Goal: Information Seeking & Learning: Find specific fact

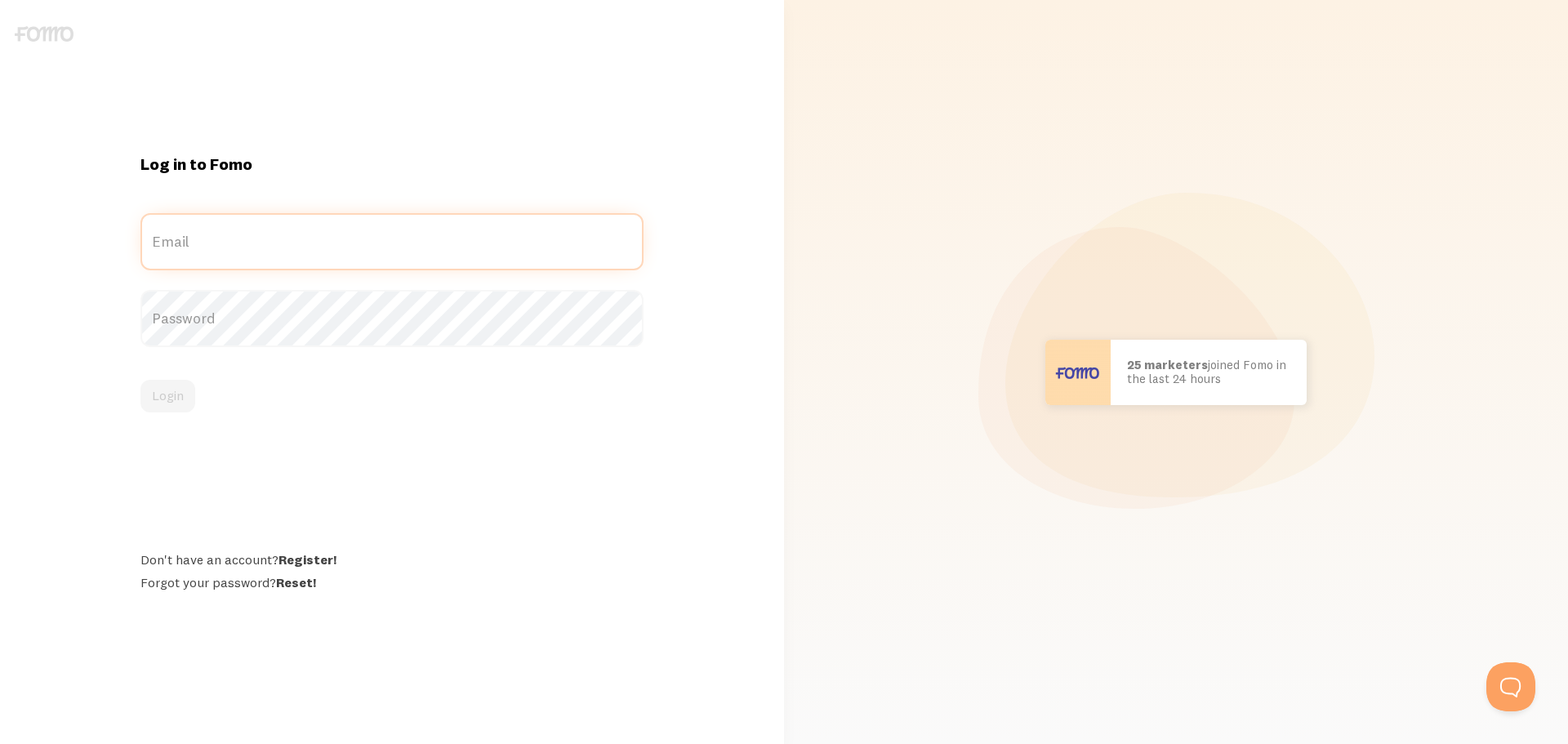
type input "[PERSON_NAME][EMAIL_ADDRESS][DOMAIN_NAME]"
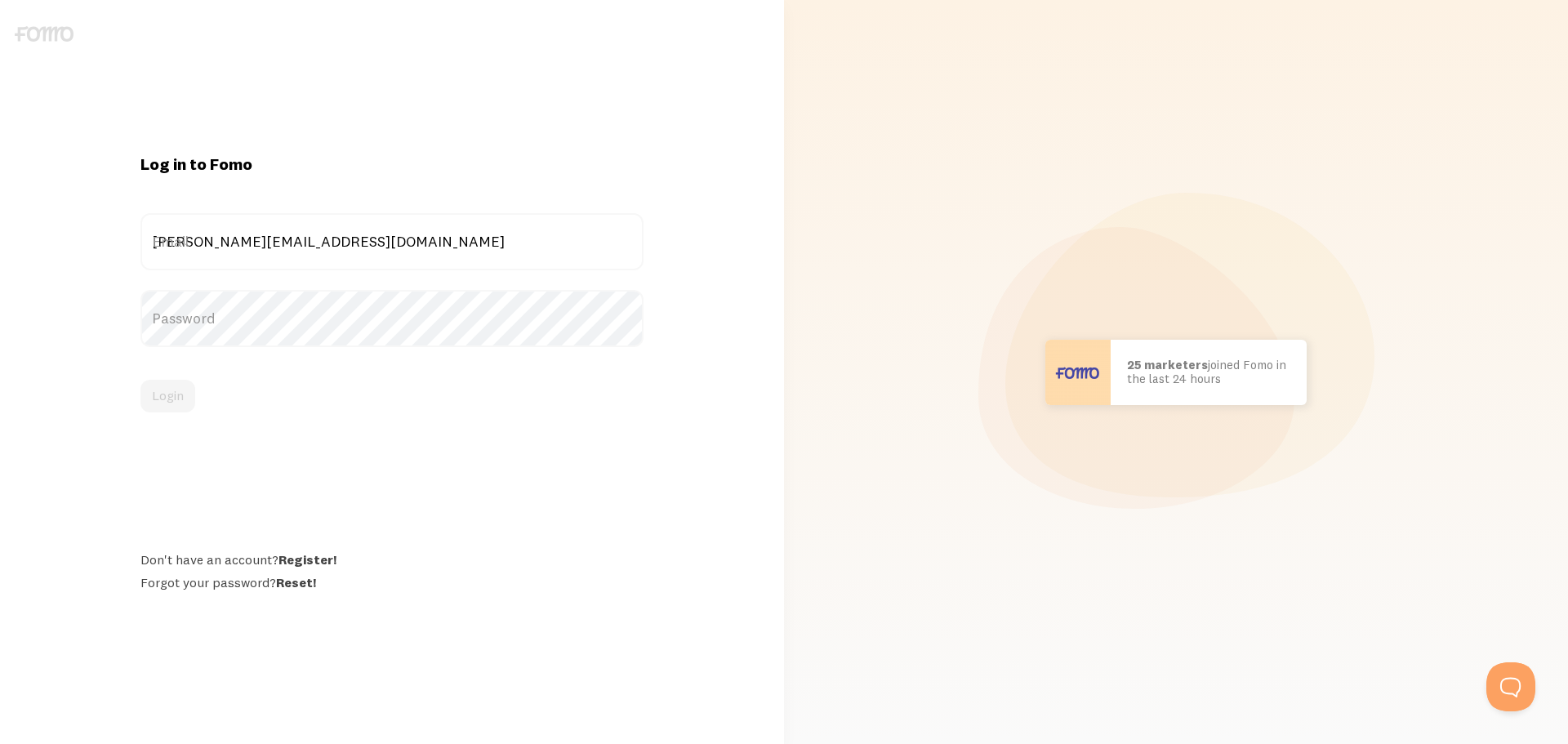
click at [167, 399] on div "Login" at bounding box center [392, 397] width 503 height 33
click at [158, 396] on button "Login" at bounding box center [168, 397] width 55 height 33
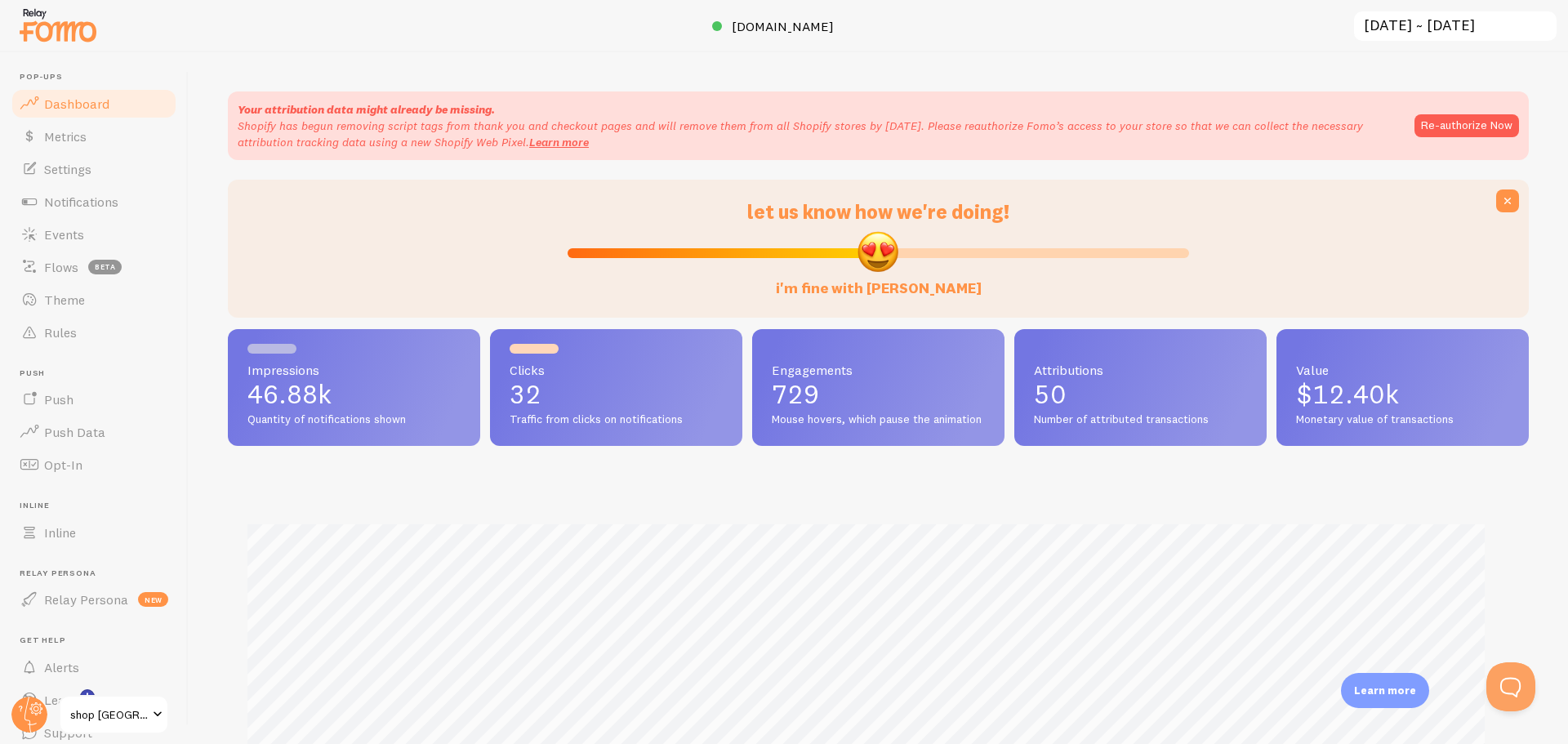
scroll to position [429, 1289]
click at [1437, 122] on button "Re-authorize Now" at bounding box center [1467, 125] width 105 height 23
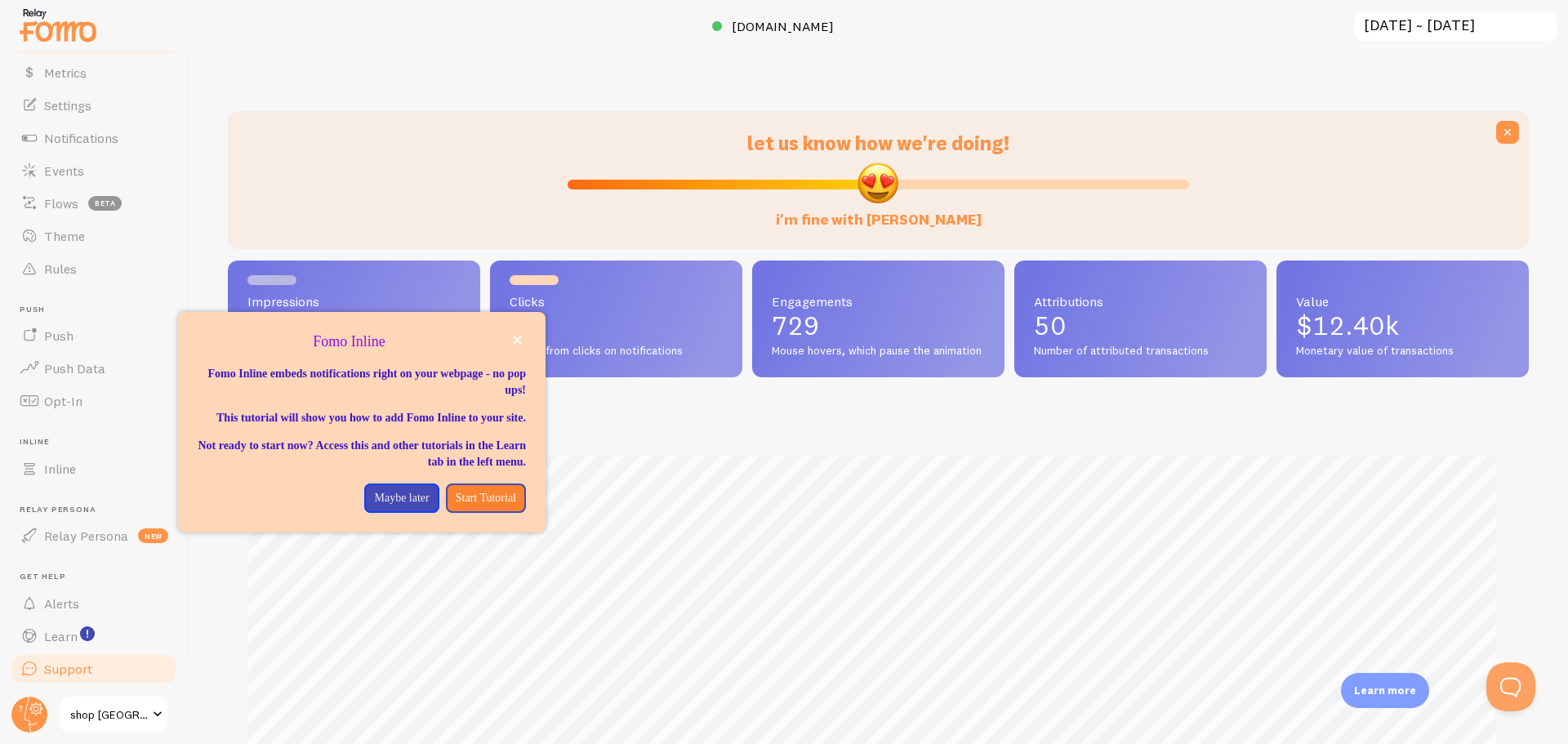
click at [62, 668] on span "Support" at bounding box center [68, 669] width 48 height 17
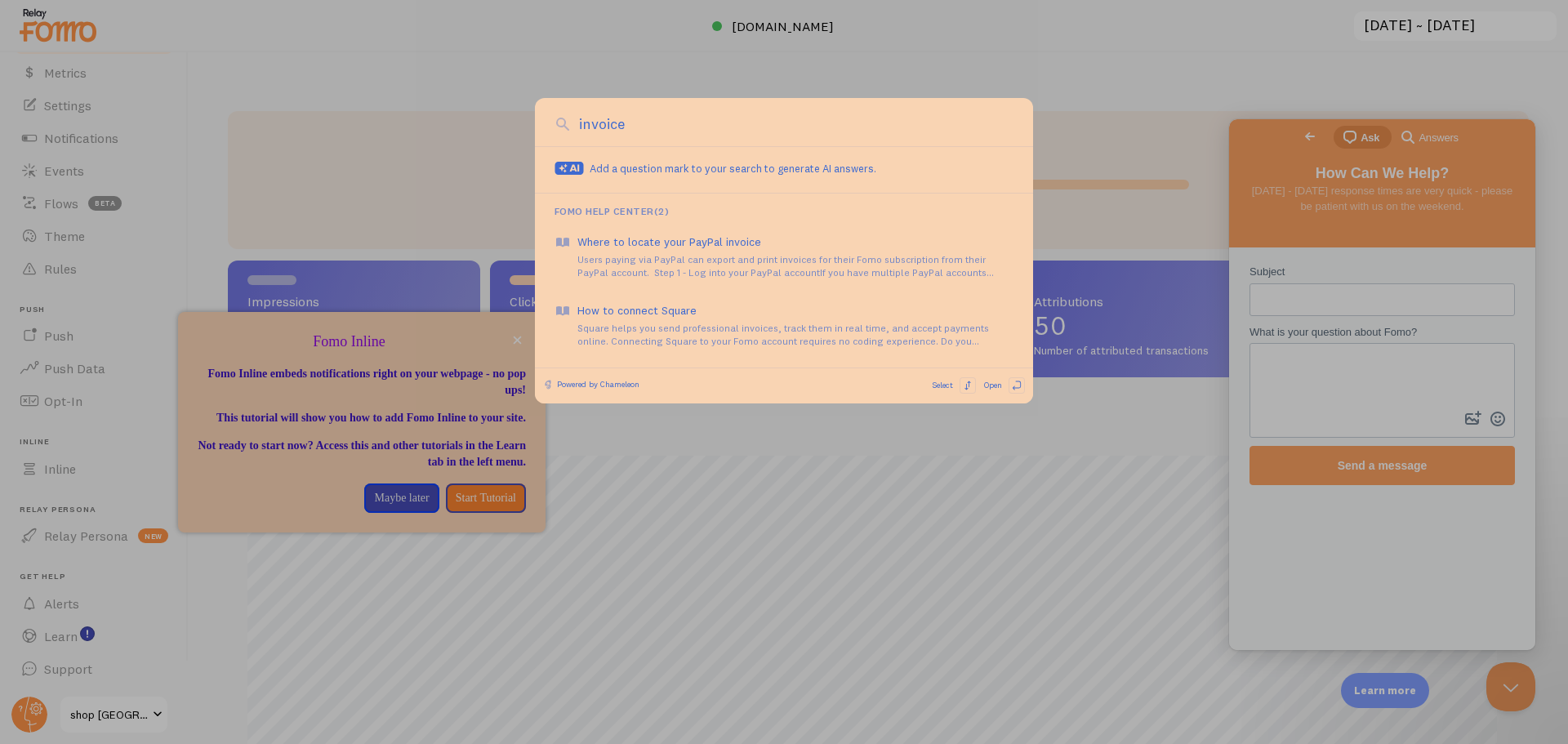
drag, startPoint x: 661, startPoint y: 130, endPoint x: 519, endPoint y: 121, distance: 142.3
click at [538, 121] on div "invoice" at bounding box center [784, 128] width 498 height 38
type input "where to find invoice"
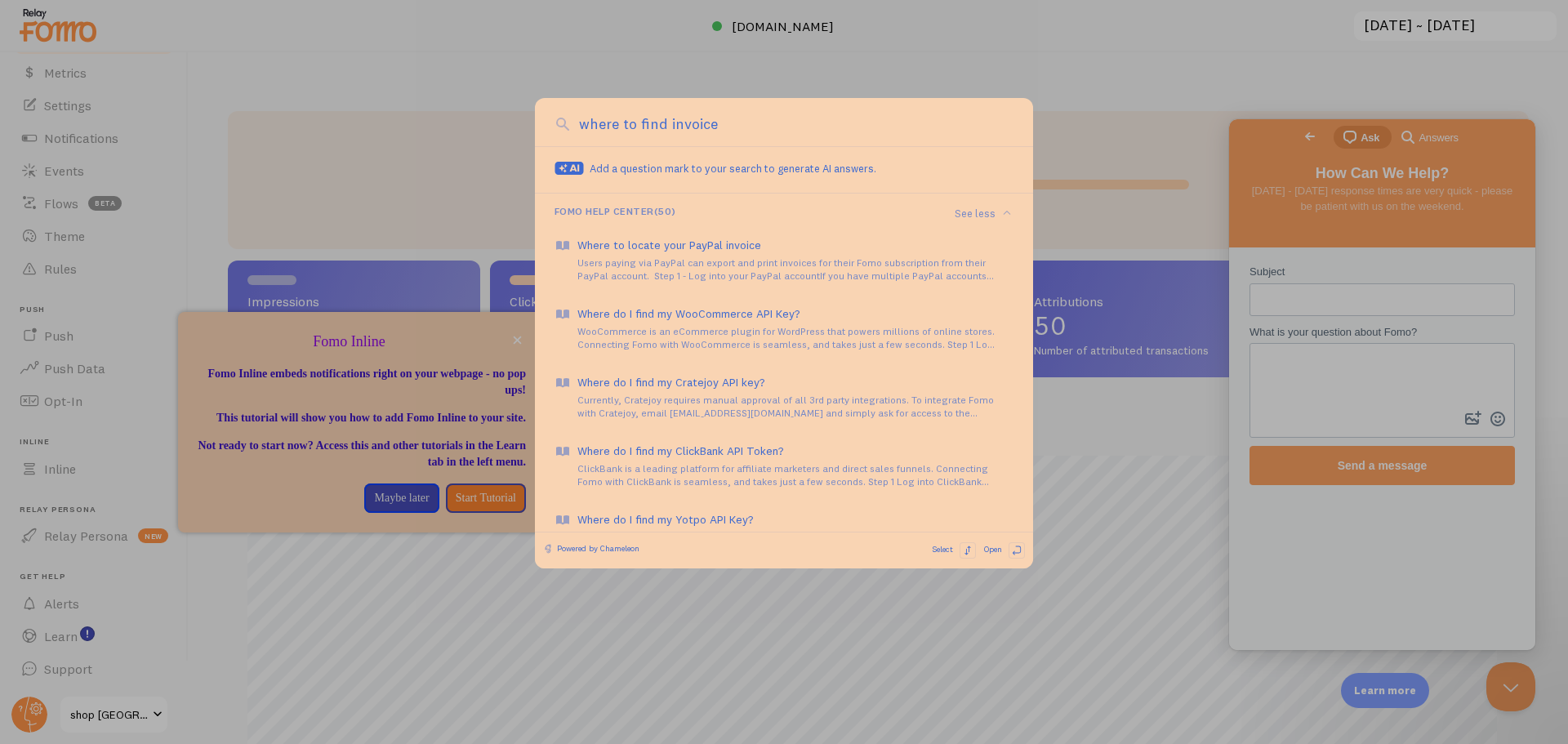
click at [1115, 93] on div at bounding box center [784, 372] width 1568 height 744
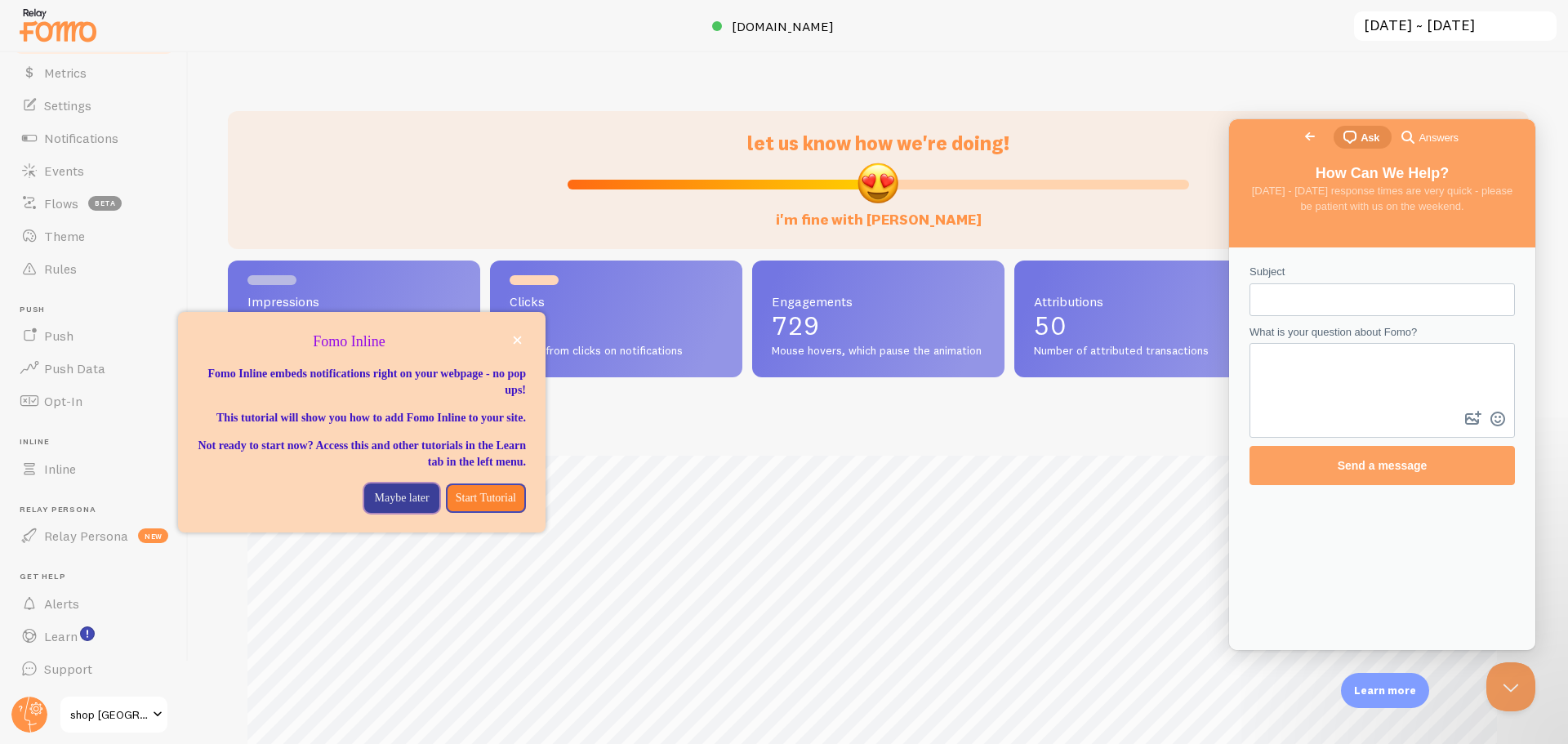
click at [374, 506] on p "Maybe later" at bounding box center [401, 499] width 55 height 17
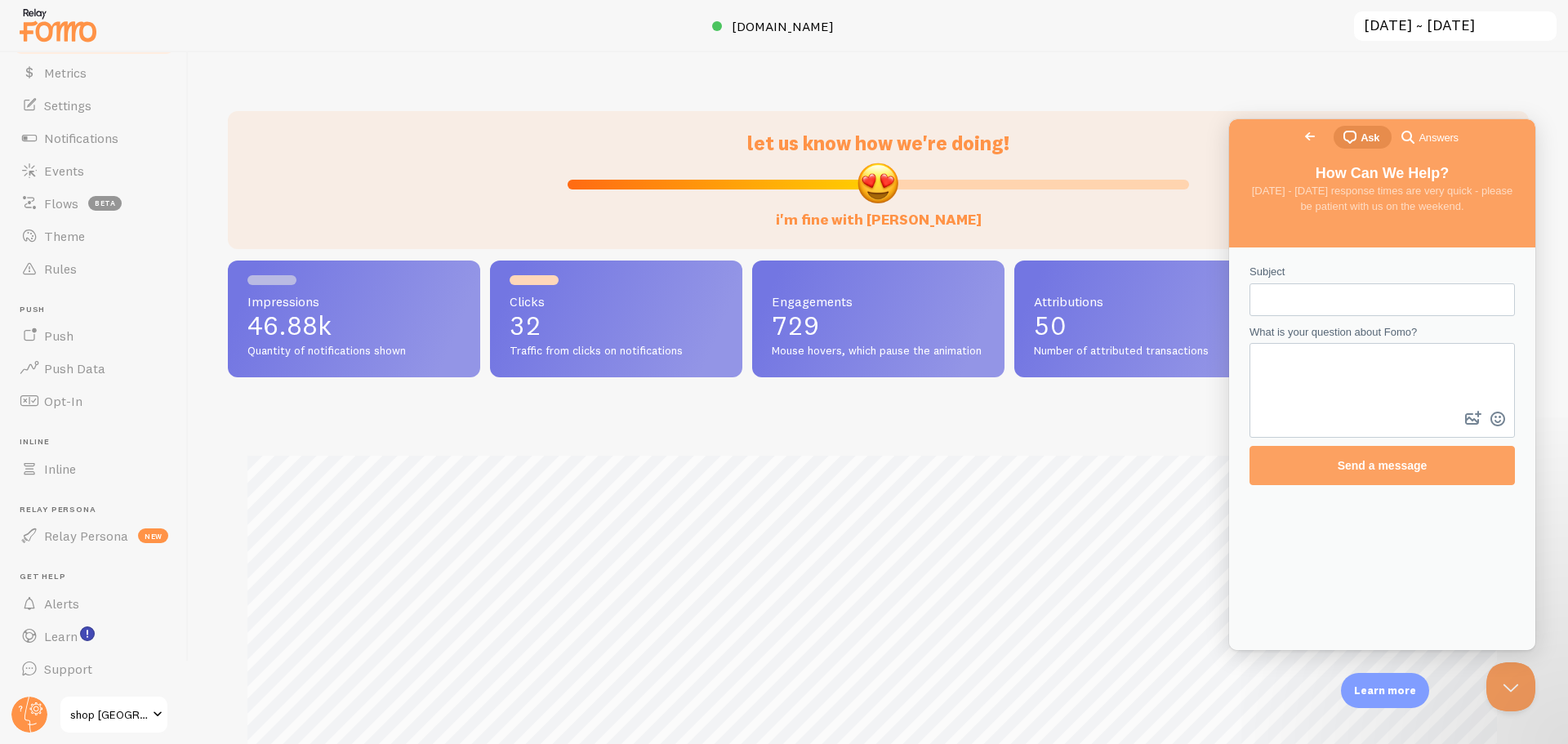
click at [93, 713] on span "shop NZ" at bounding box center [108, 714] width 77 height 19
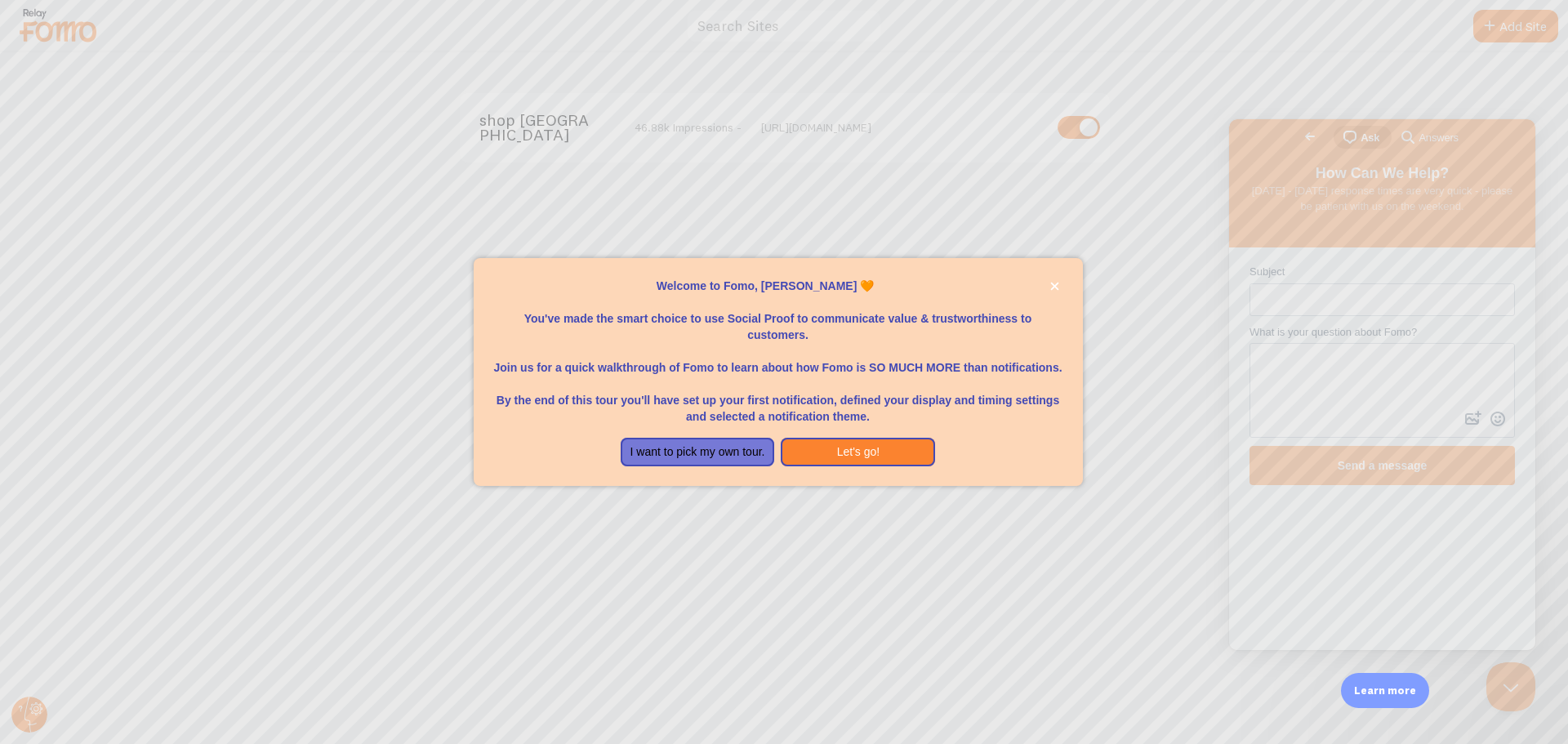
click at [897, 234] on div at bounding box center [784, 372] width 1568 height 744
click at [1287, 355] on div at bounding box center [784, 372] width 1568 height 744
click at [1287, 293] on div at bounding box center [784, 372] width 1568 height 744
click at [1055, 284] on icon "close," at bounding box center [1055, 287] width 9 height 9
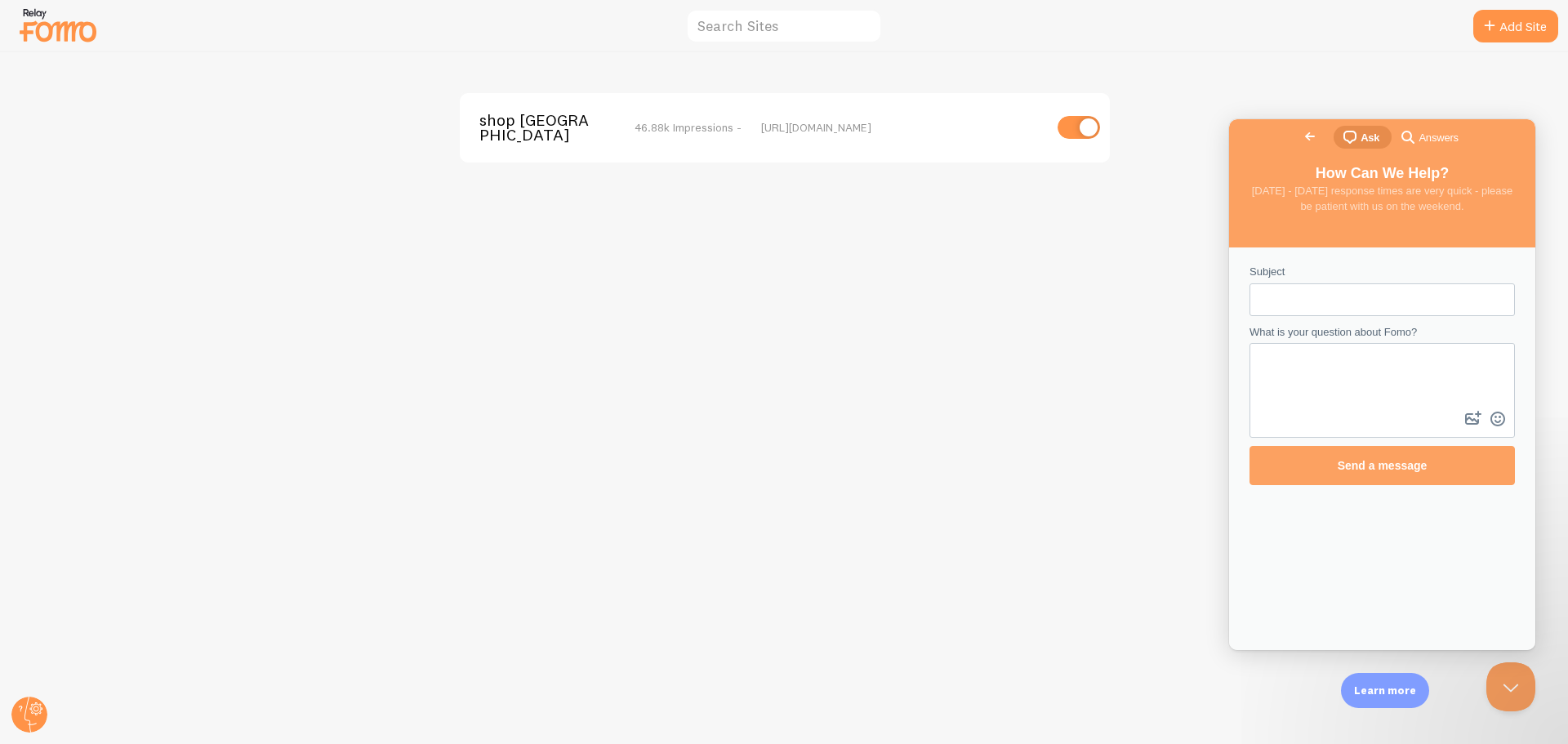
click at [1314, 290] on input "Subject" at bounding box center [1382, 299] width 240 height 29
type input "invoice"
type textarea "hi, can you tell me where to find invoices?"
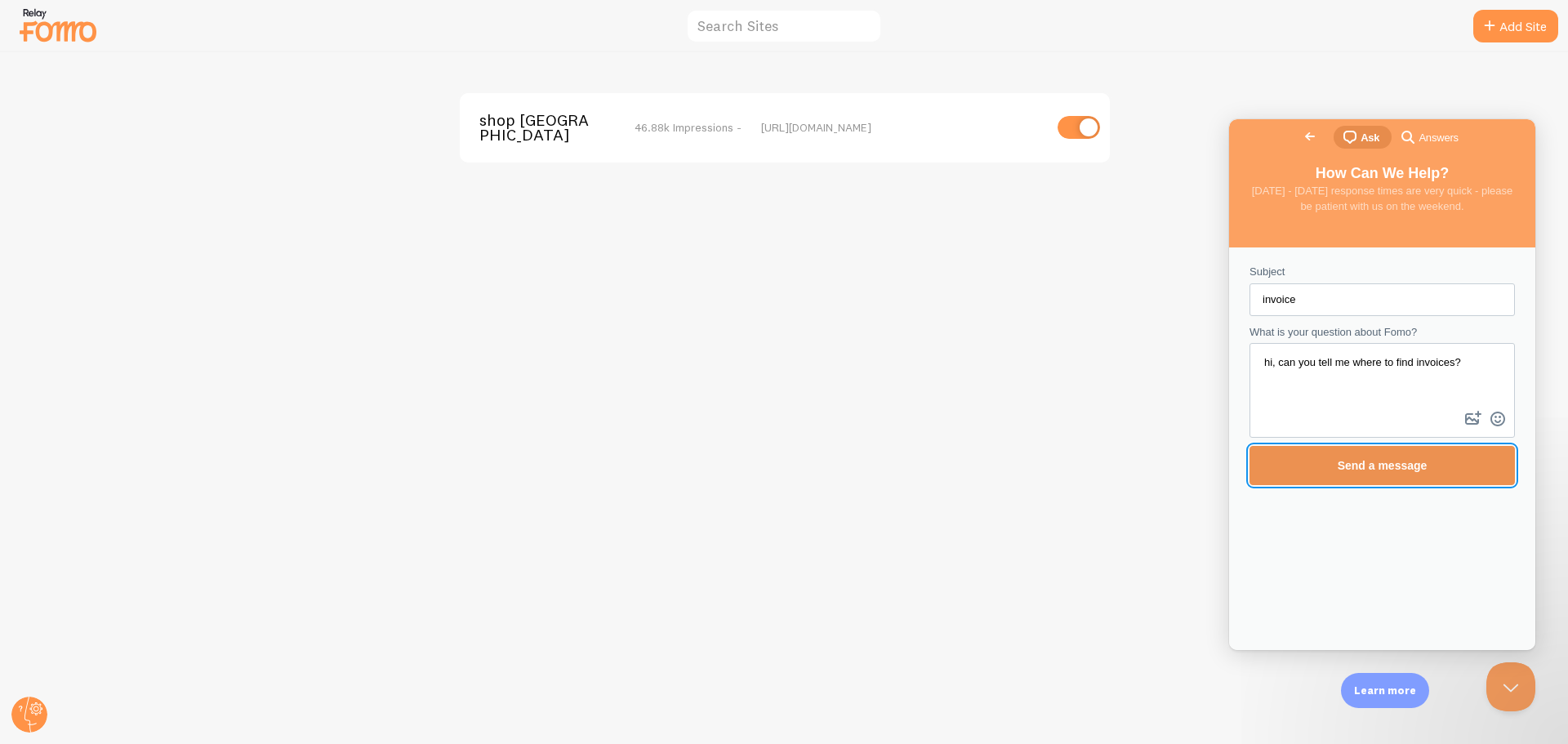
click at [1380, 462] on span "Send a message" at bounding box center [1383, 466] width 90 height 13
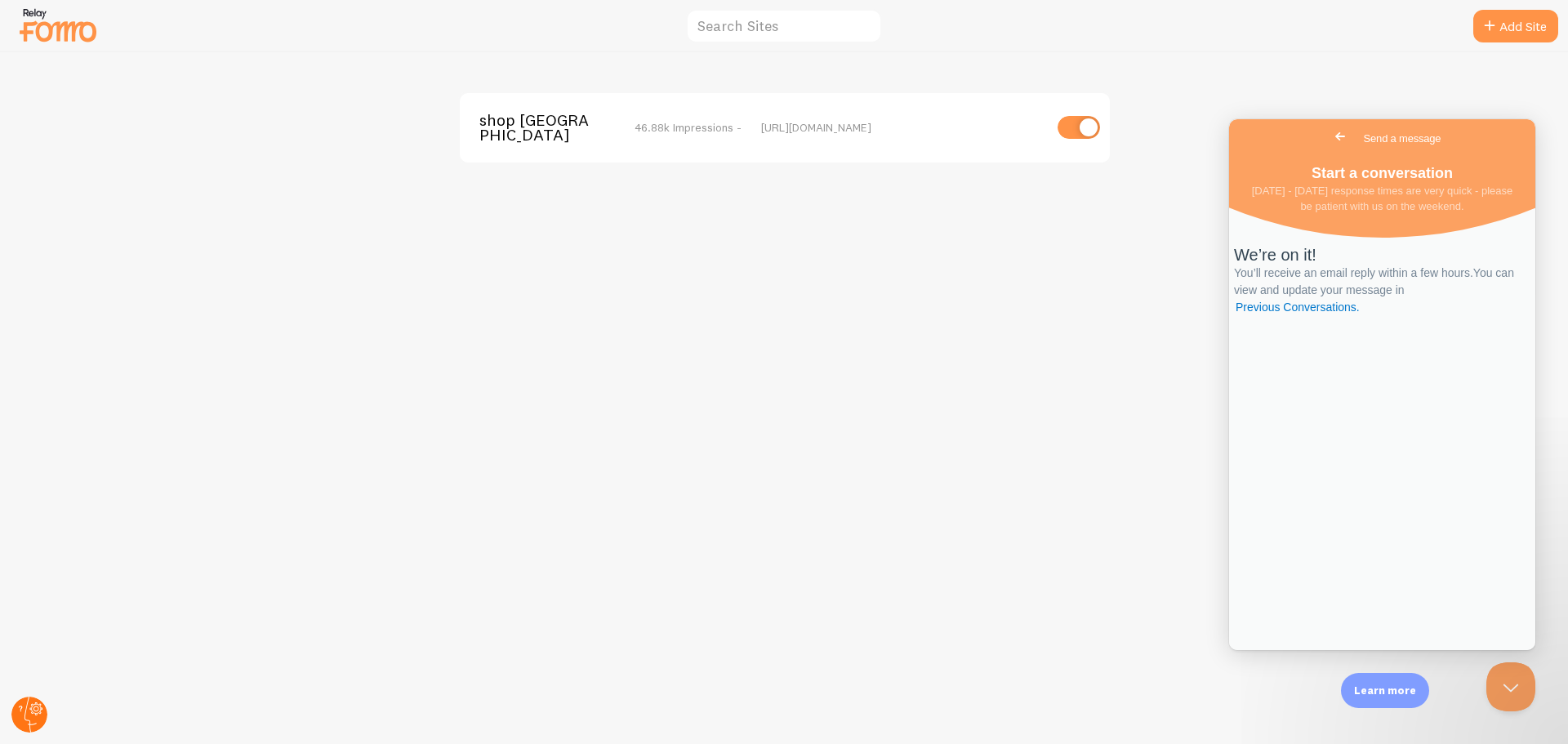
click at [33, 712] on icon at bounding box center [37, 709] width 9 height 9
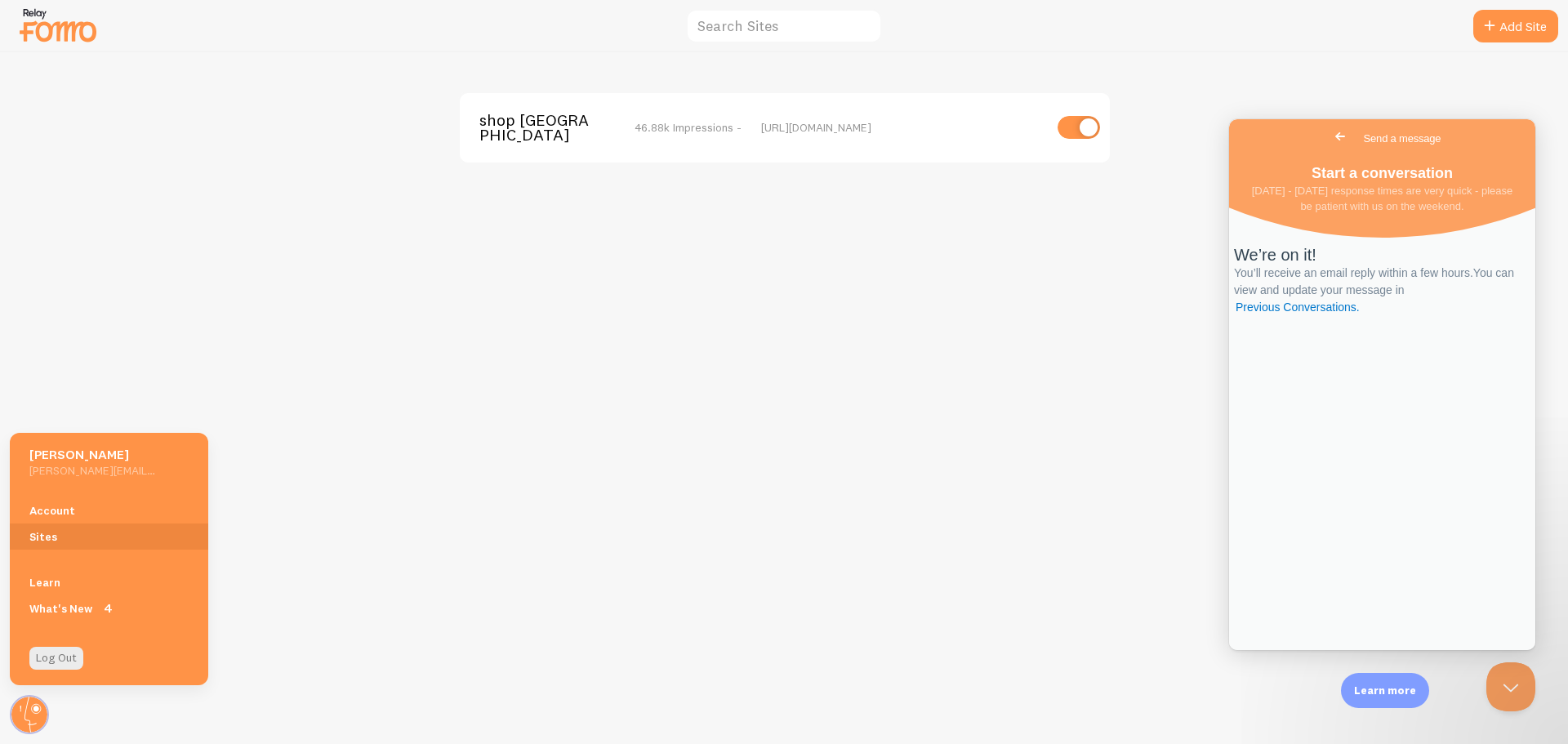
click at [56, 460] on h5 "Lesley Armstrong-Jennings" at bounding box center [93, 455] width 127 height 17
click at [76, 460] on h5 "Lesley Armstrong-Jennings" at bounding box center [93, 455] width 127 height 17
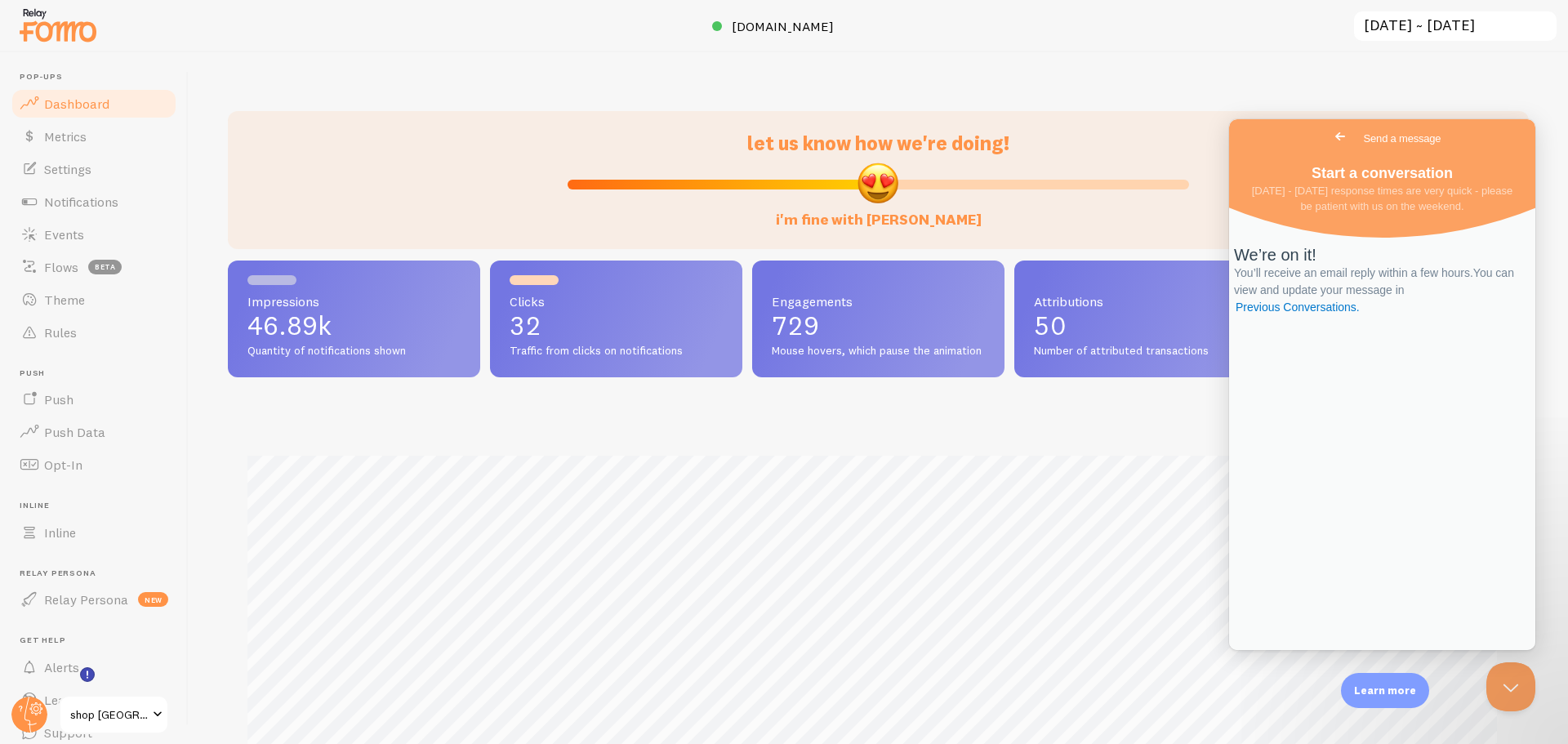
scroll to position [63, 0]
click at [92, 716] on span "shop NZ" at bounding box center [108, 714] width 77 height 19
click at [62, 101] on span "Dashboard" at bounding box center [76, 104] width 65 height 17
click at [70, 169] on span "Settings" at bounding box center [68, 169] width 48 height 17
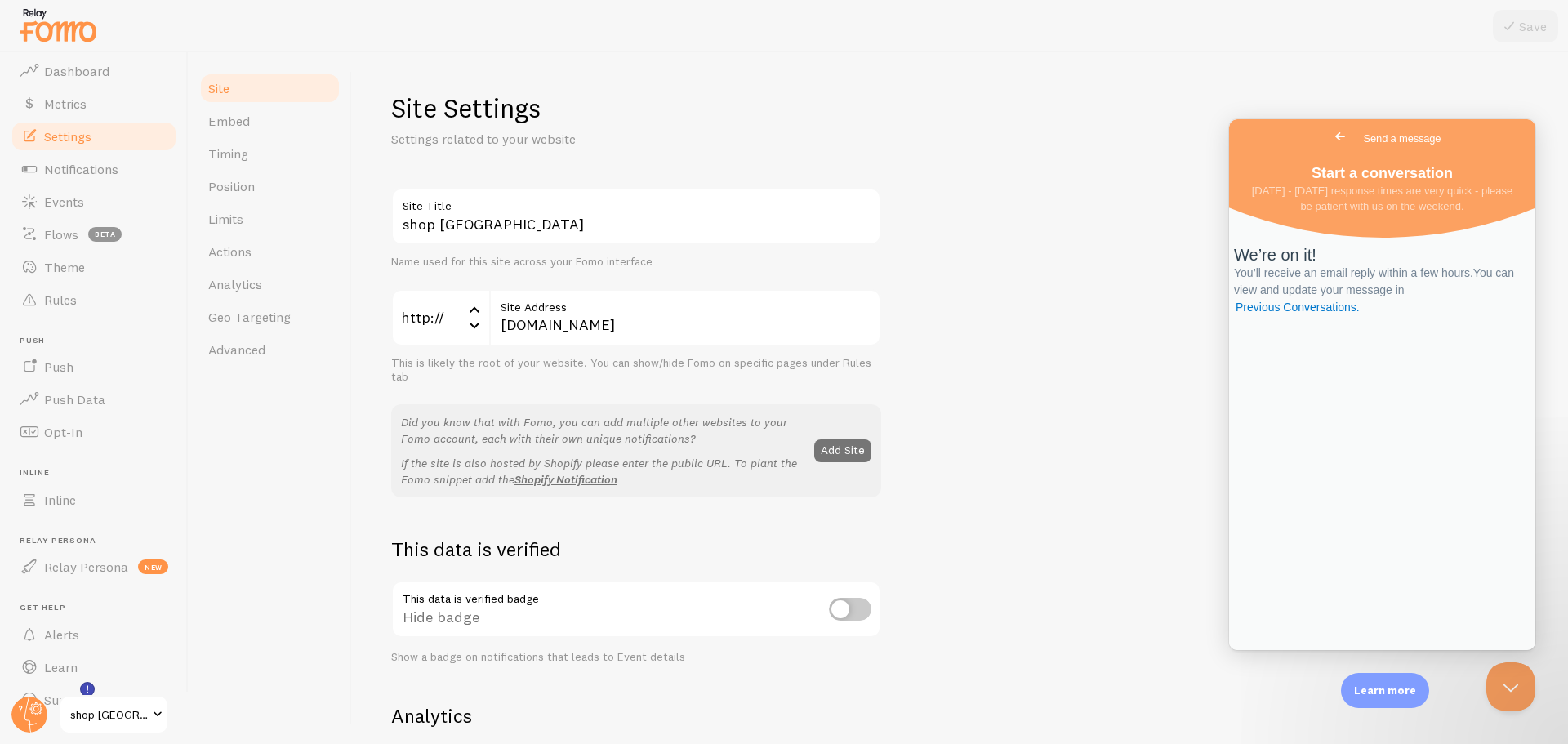
scroll to position [63, 0]
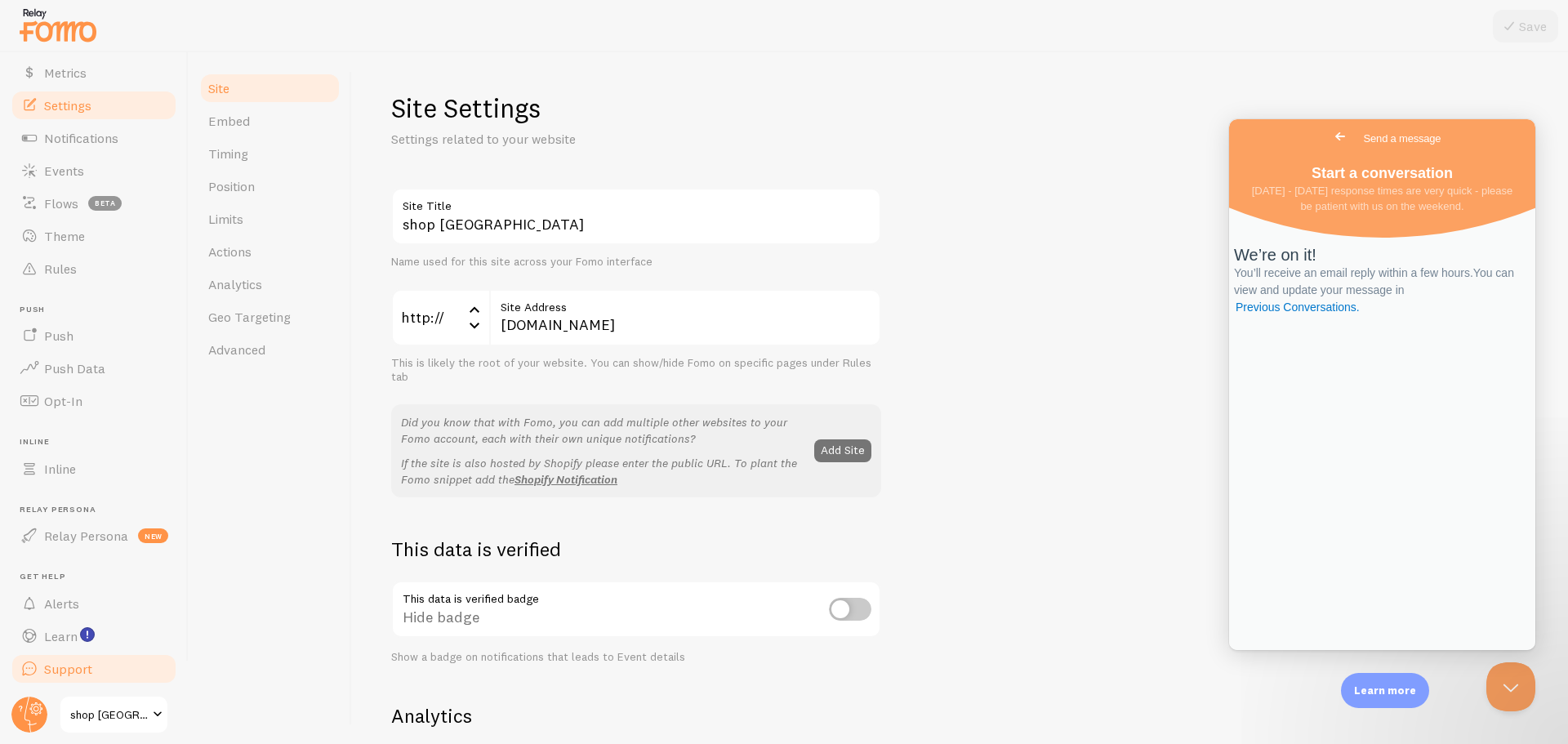
click at [52, 669] on span "Support" at bounding box center [68, 669] width 48 height 17
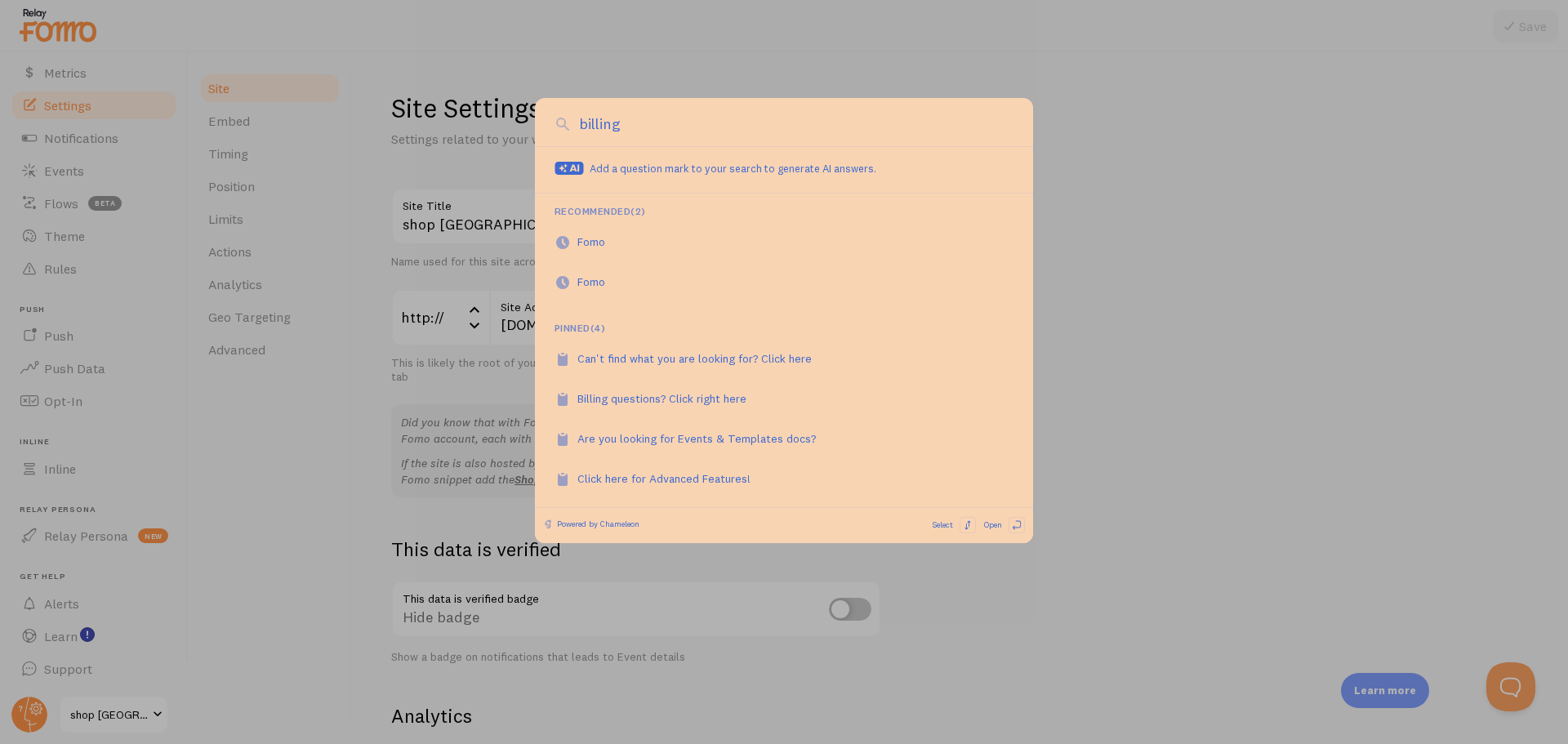
type input "billing"
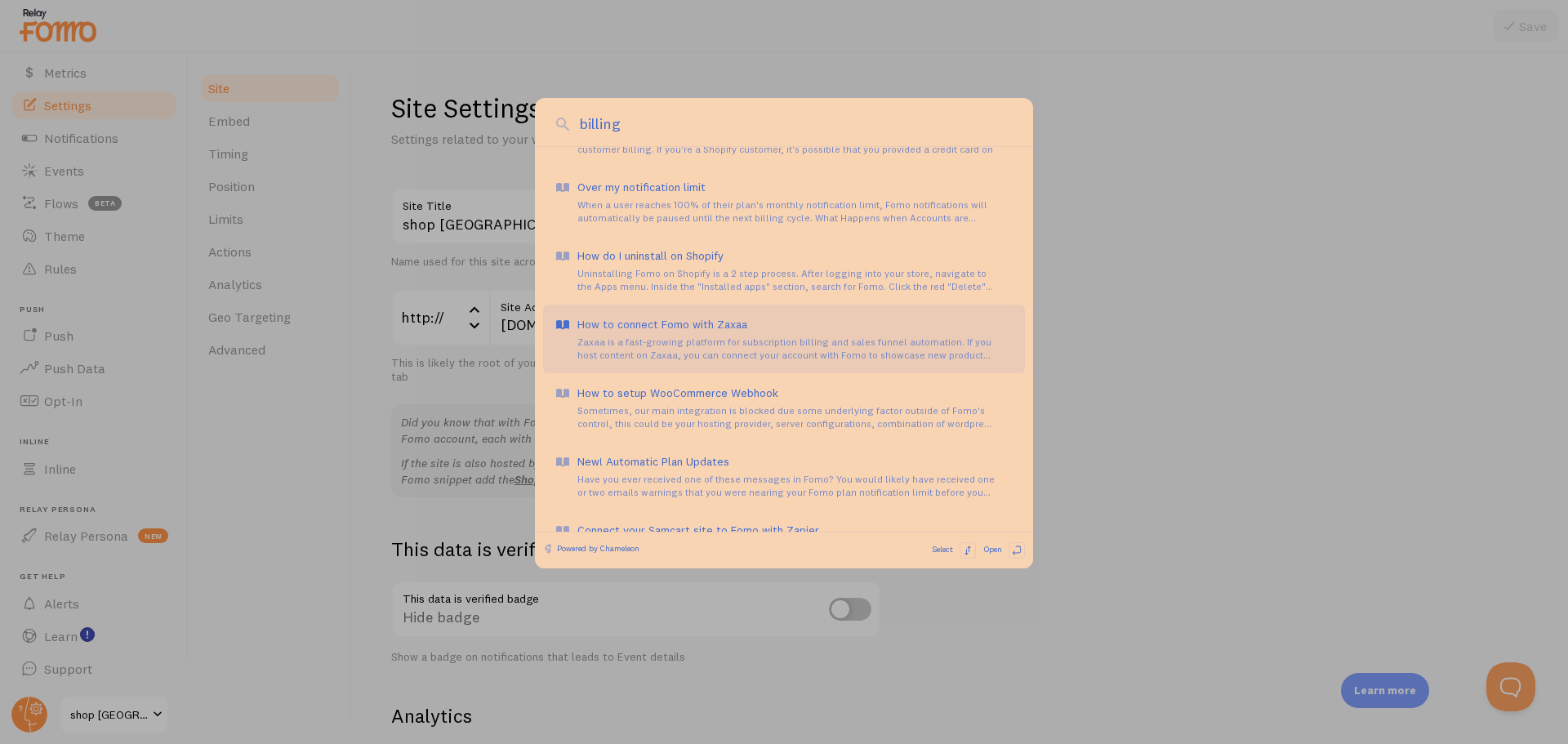
scroll to position [0, 0]
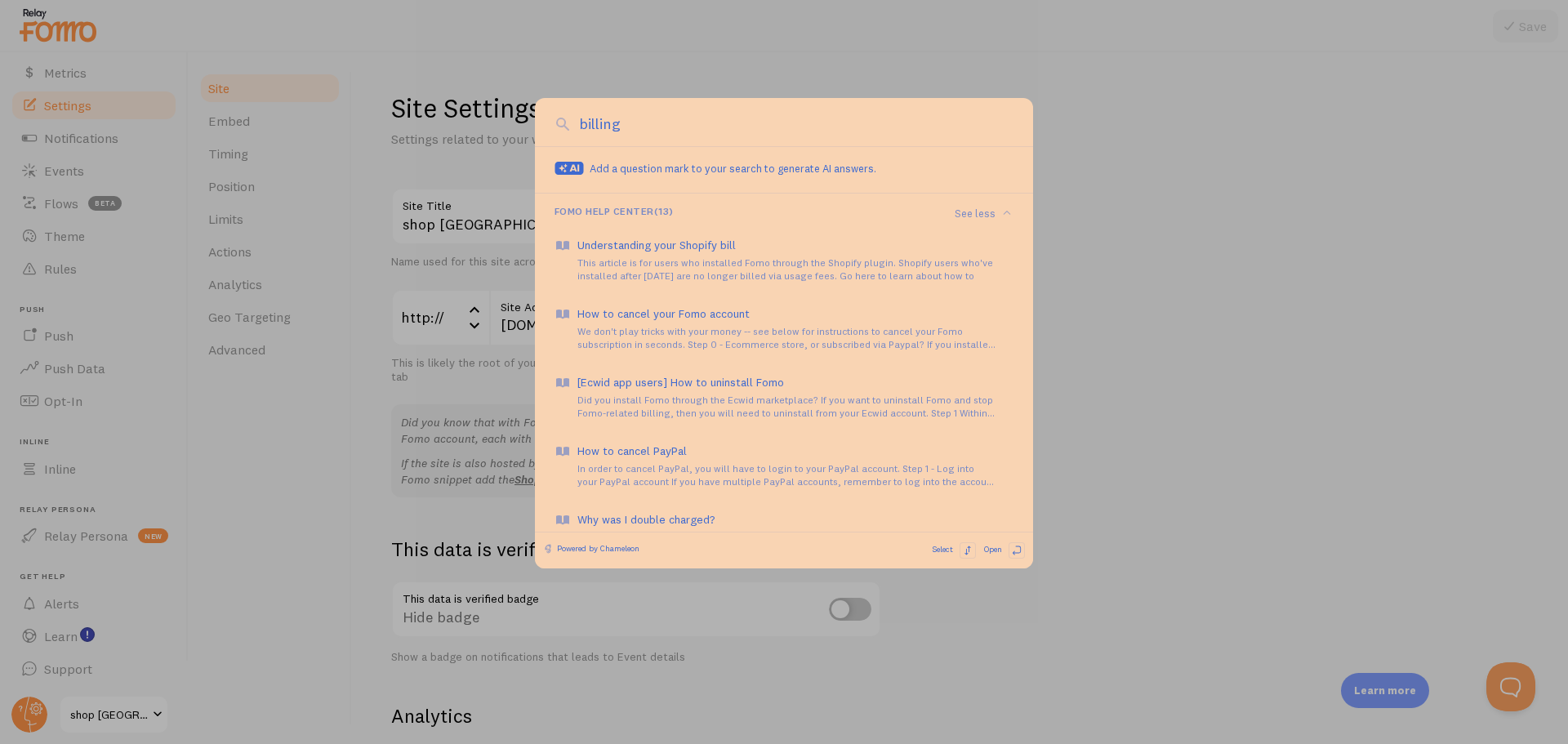
click at [636, 53] on div at bounding box center [784, 372] width 1568 height 744
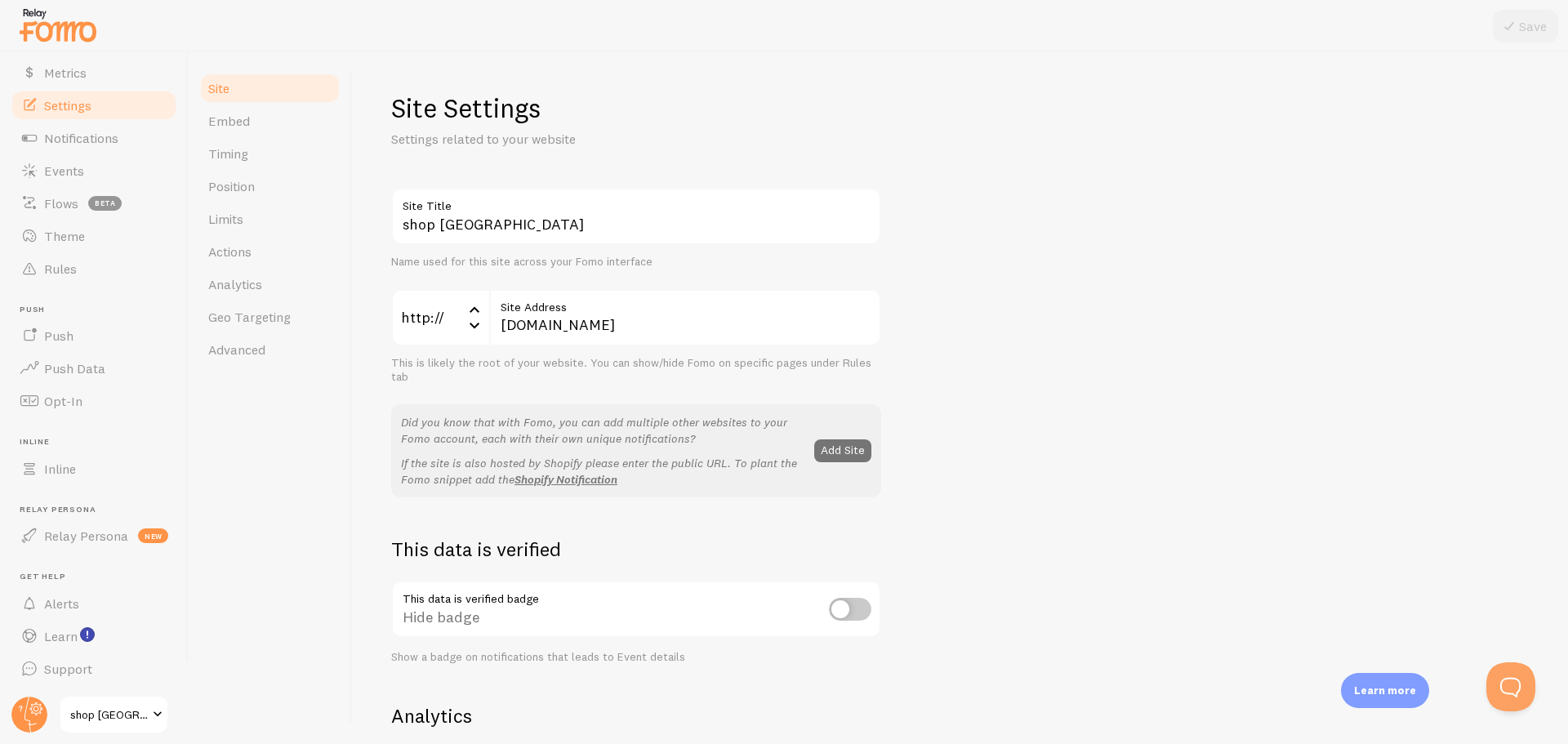
click at [70, 109] on span "Settings" at bounding box center [68, 106] width 48 height 17
click at [60, 139] on span "Notifications" at bounding box center [81, 138] width 74 height 17
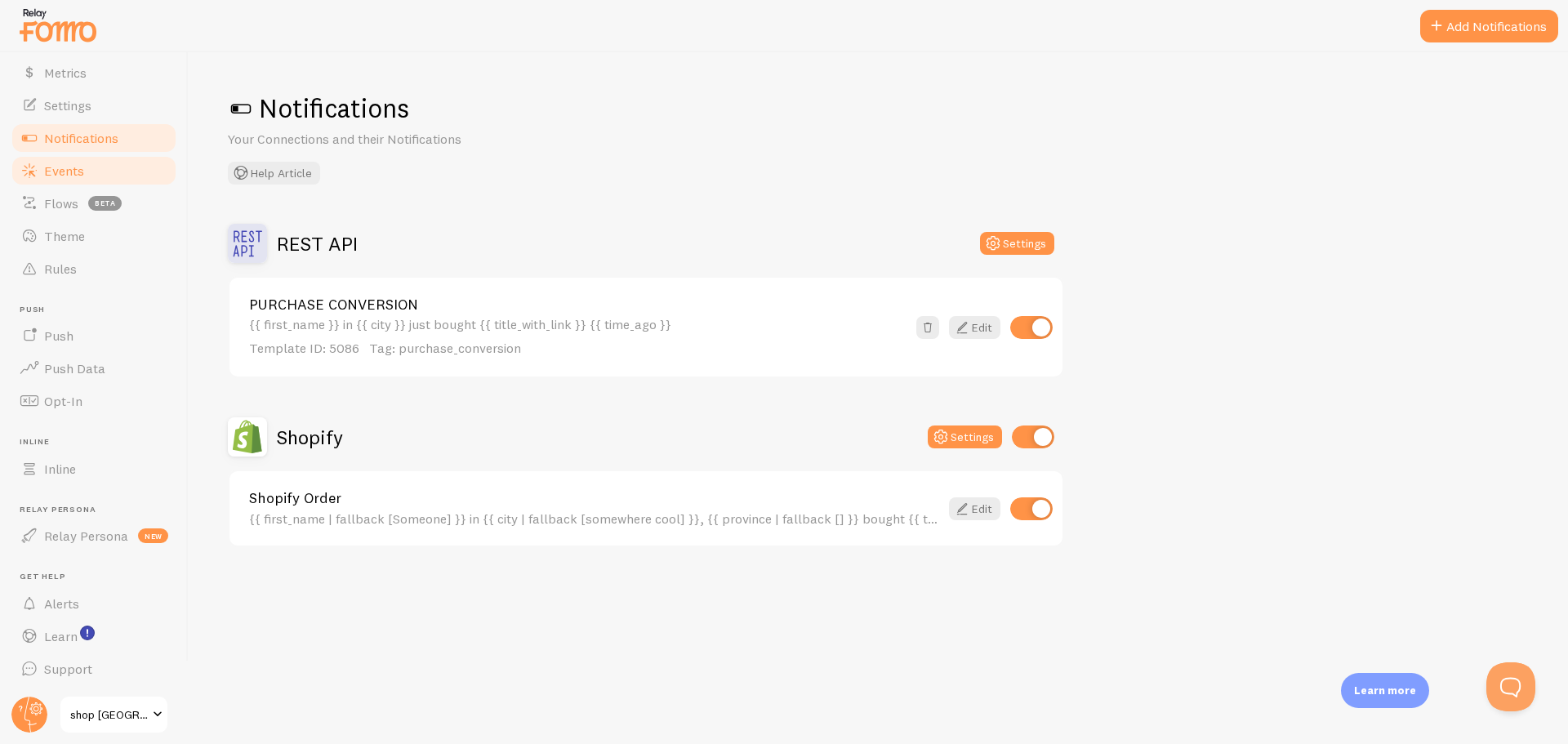
click at [55, 174] on span "Events" at bounding box center [64, 171] width 40 height 17
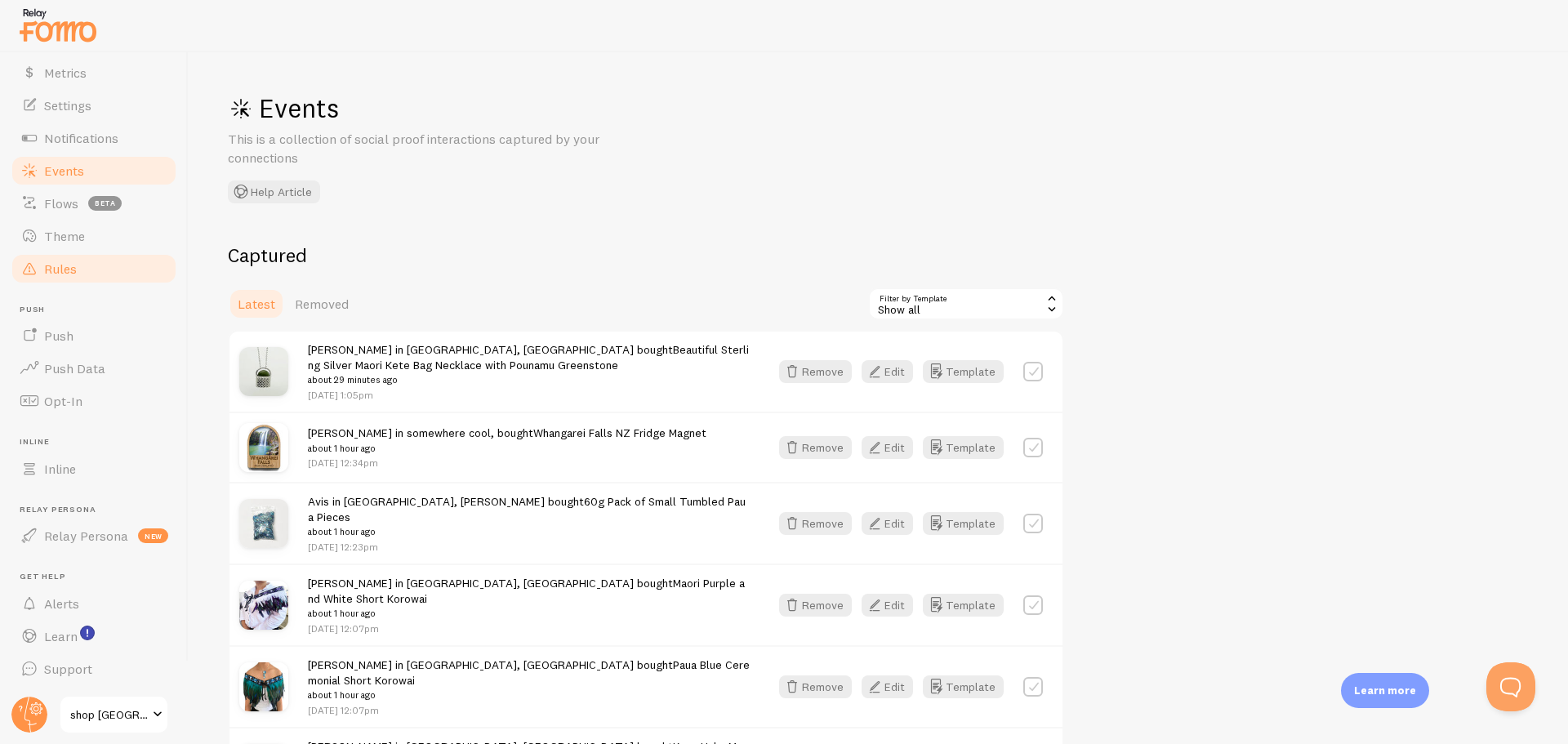
click at [62, 267] on span "Rules" at bounding box center [61, 269] width 33 height 17
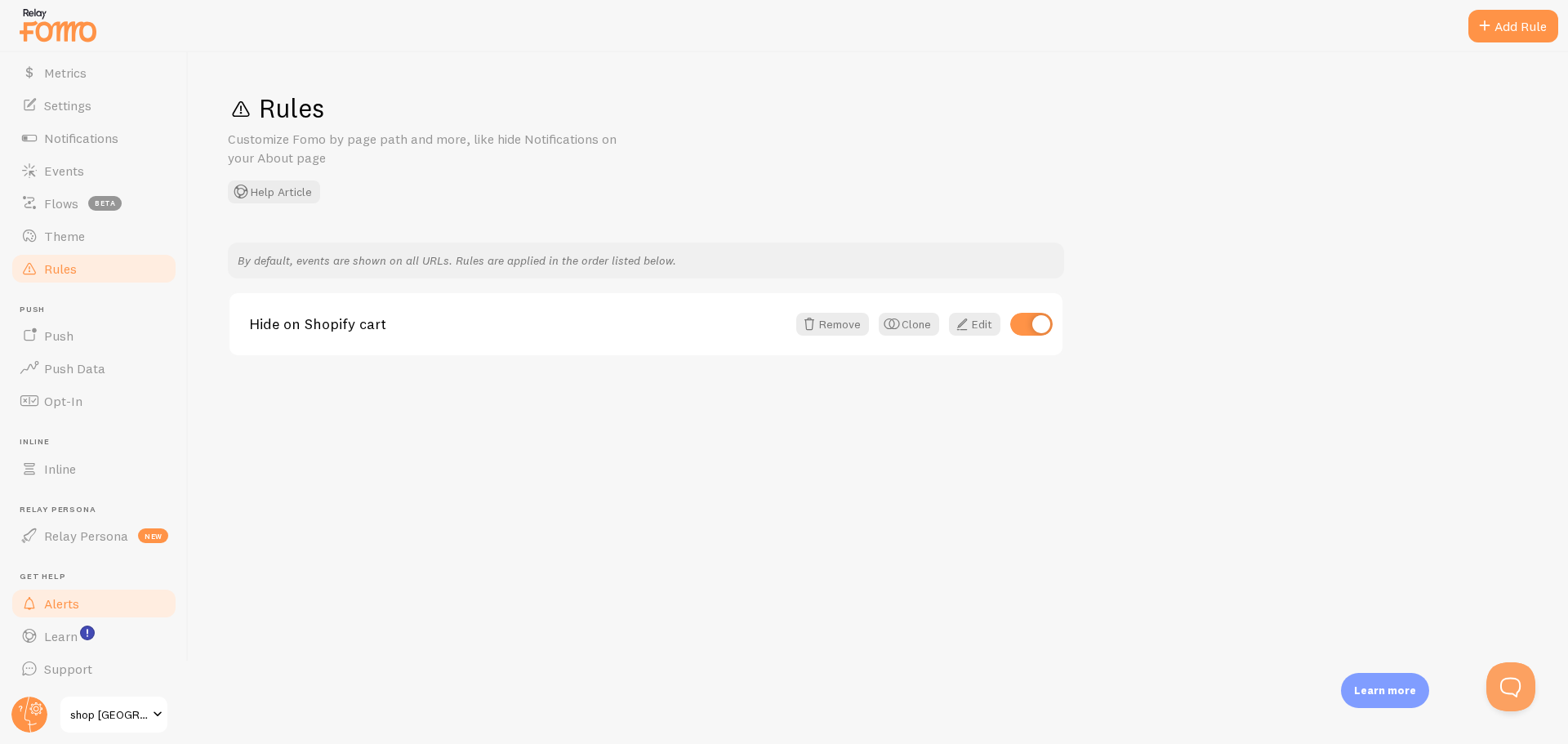
click at [46, 601] on span "Alerts" at bounding box center [62, 603] width 35 height 17
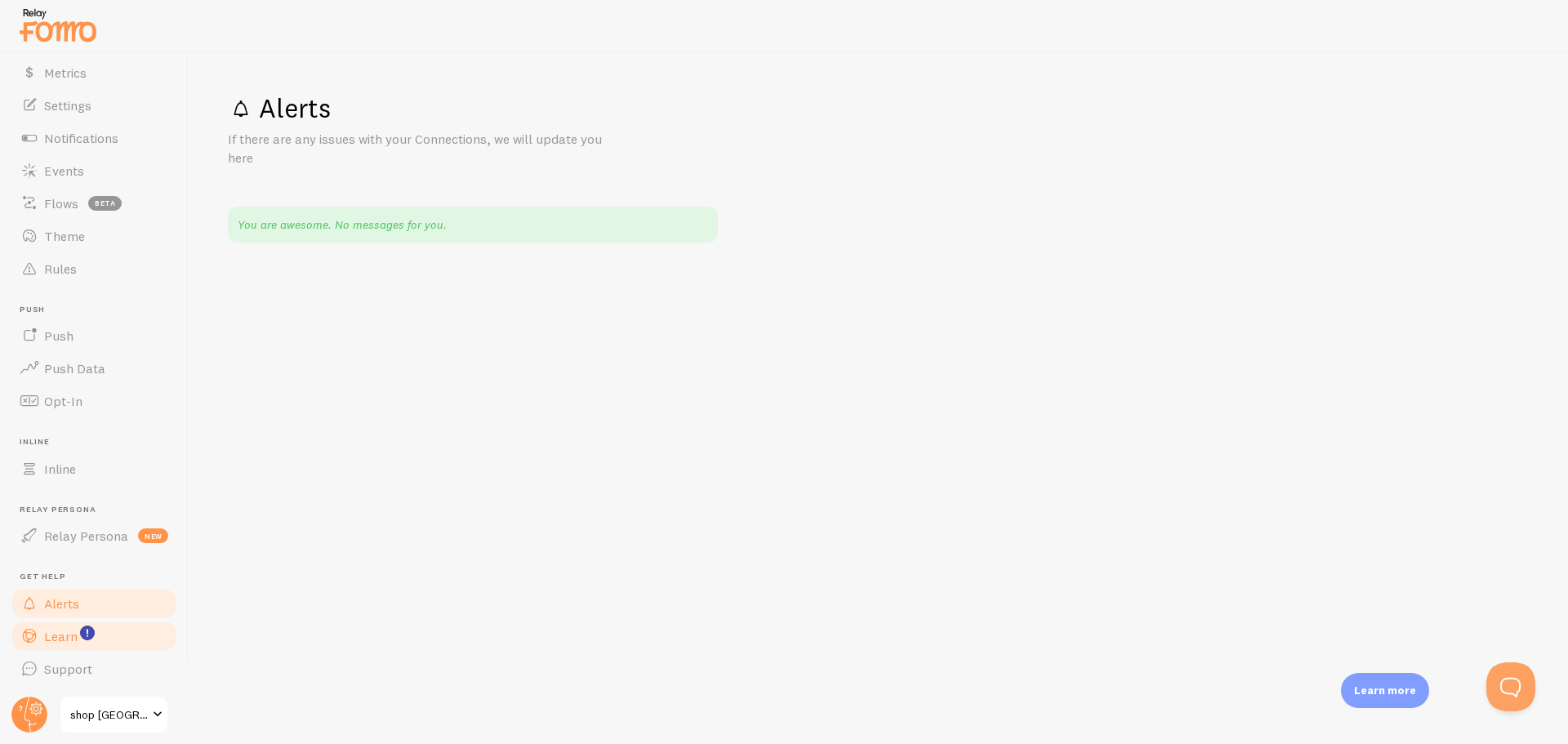
click at [54, 637] on span "Learn" at bounding box center [61, 637] width 33 height 17
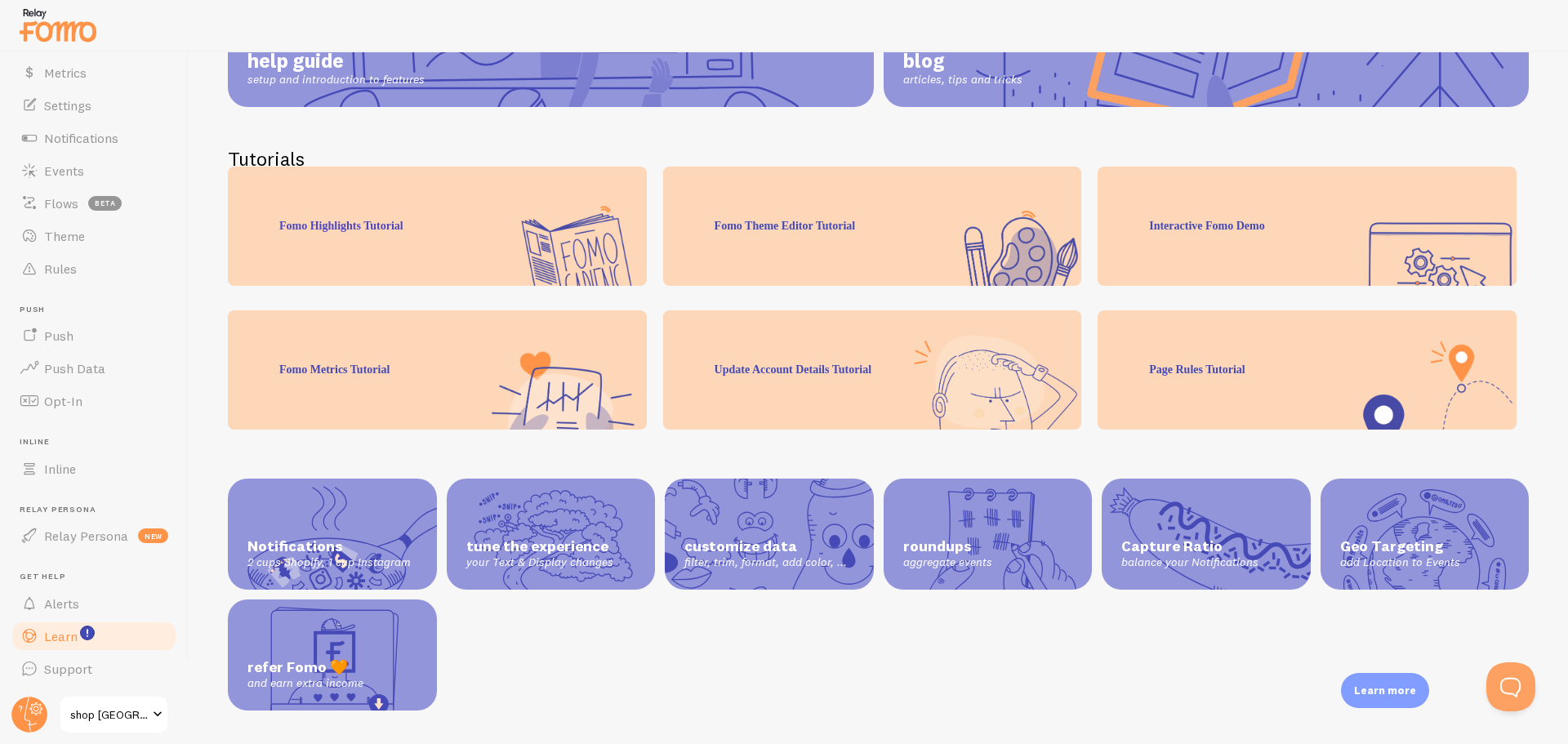
scroll to position [283, 0]
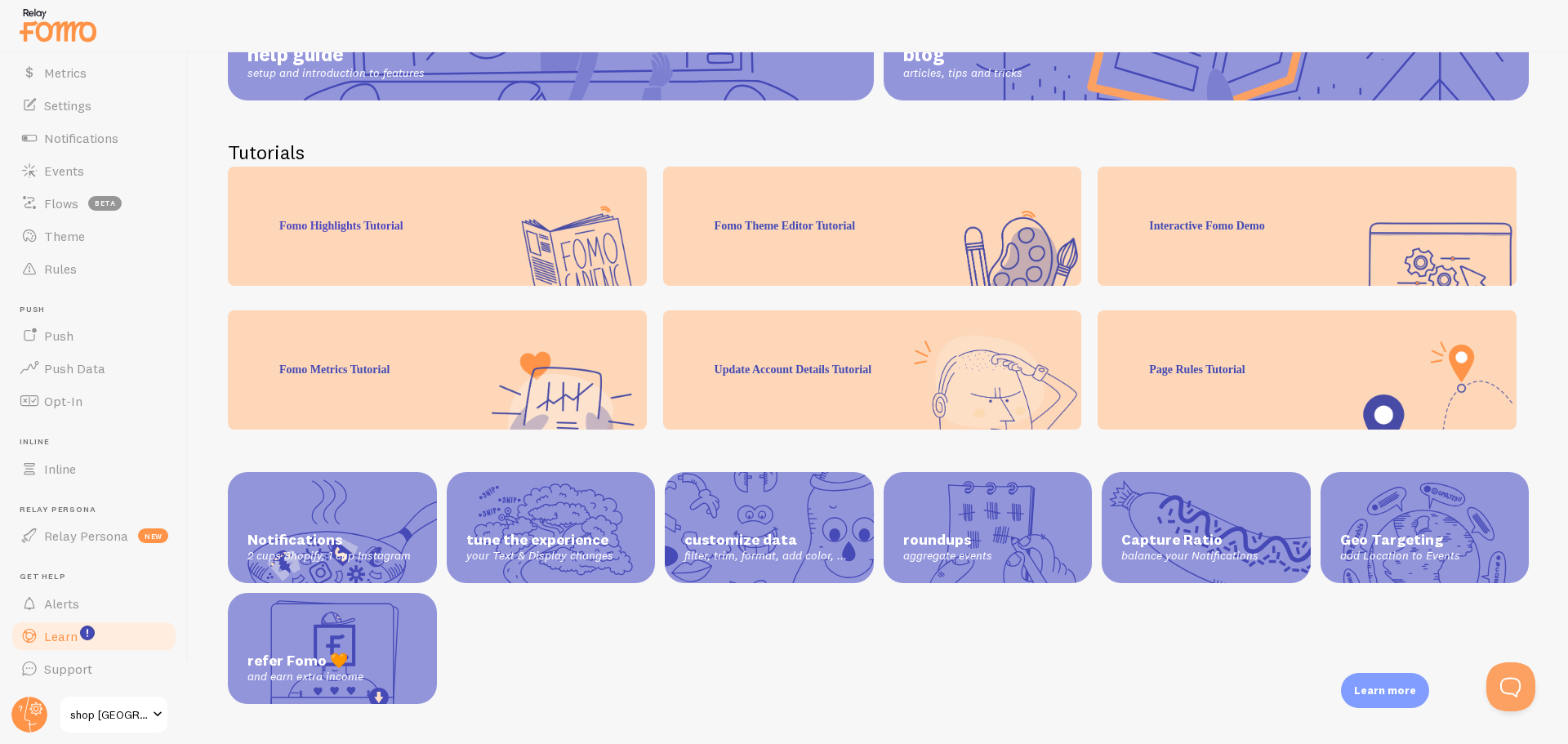
click at [836, 365] on div "Update Account Details Tutorial" at bounding box center [873, 370] width 419 height 119
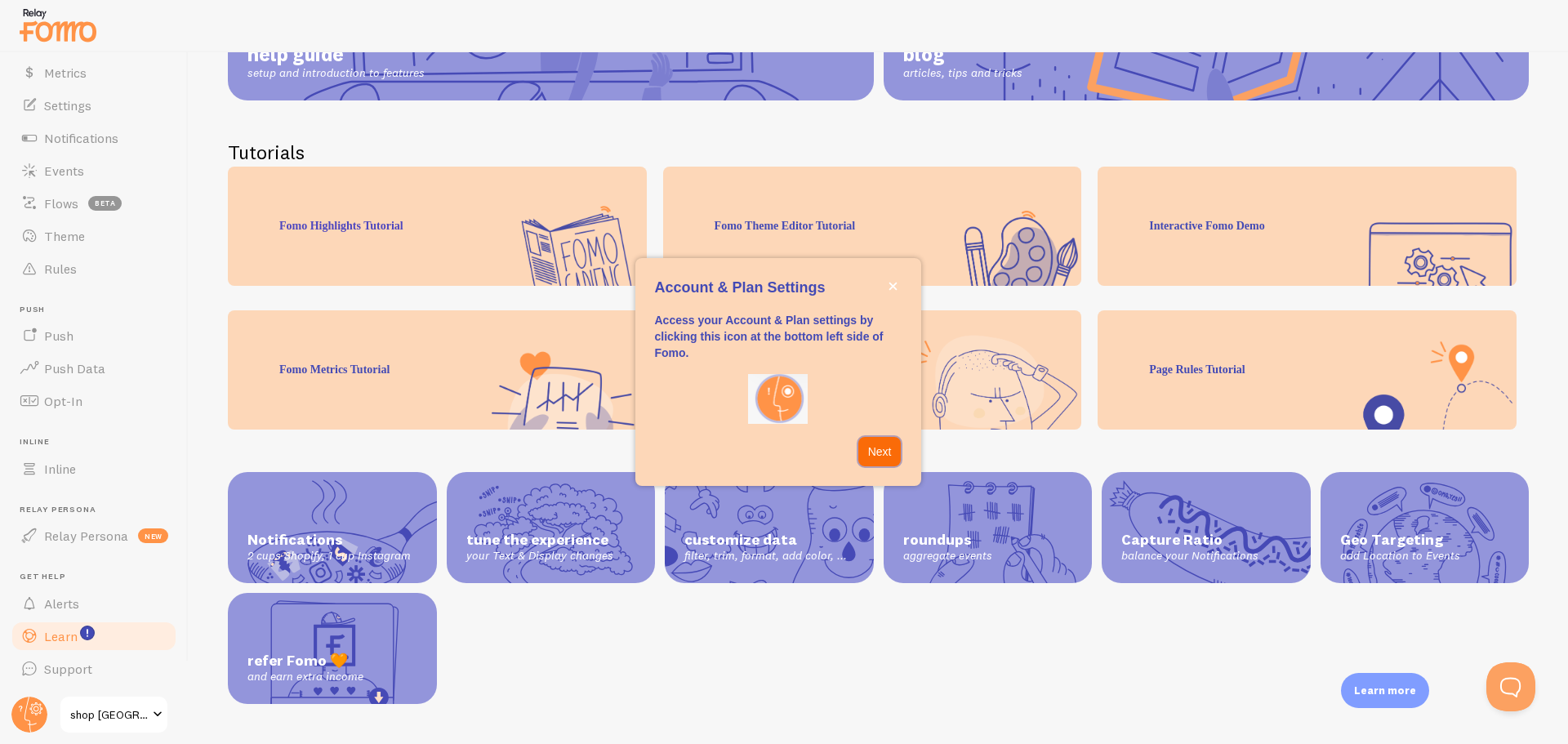
click at [876, 453] on p "Next" at bounding box center [880, 452] width 24 height 17
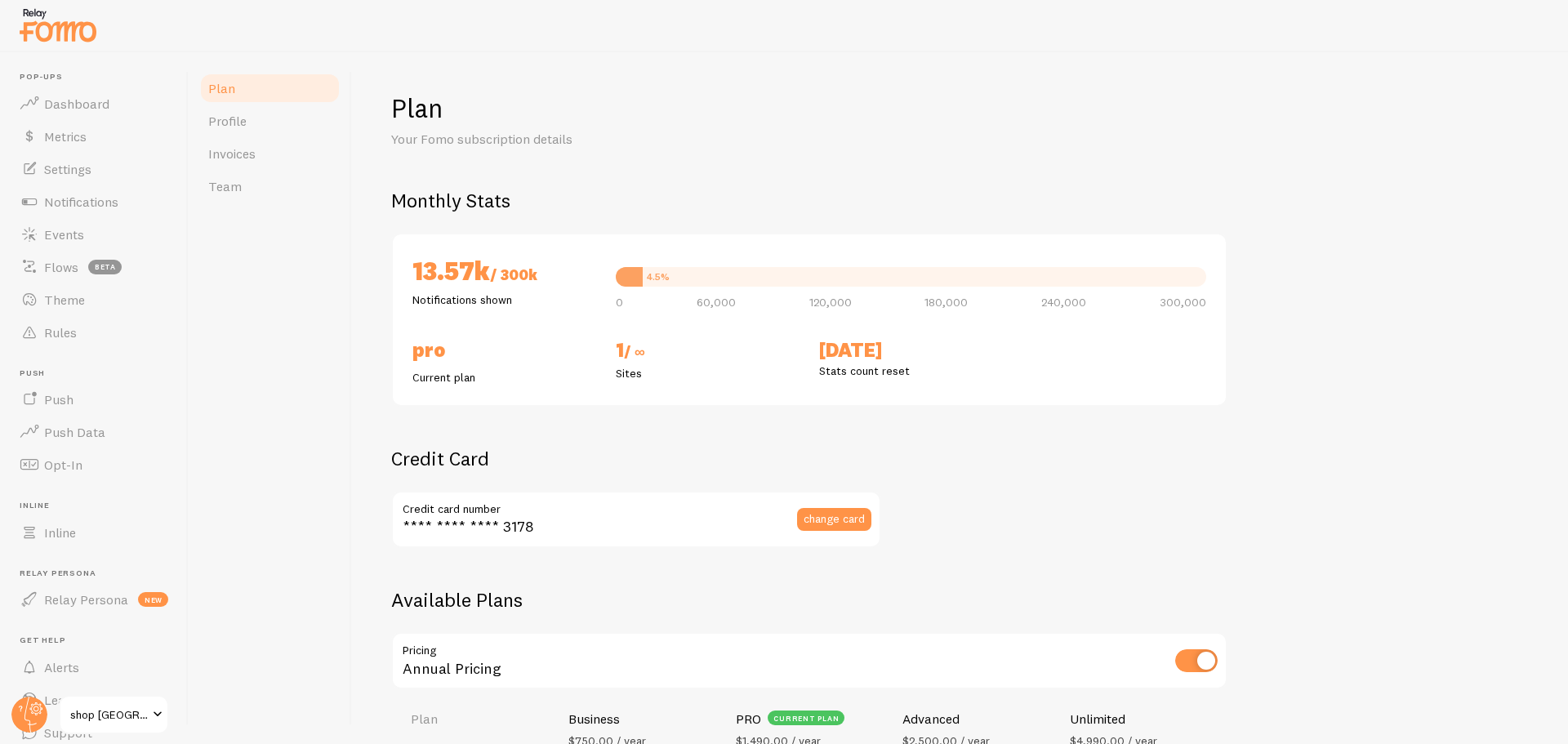
checkbox input "true"
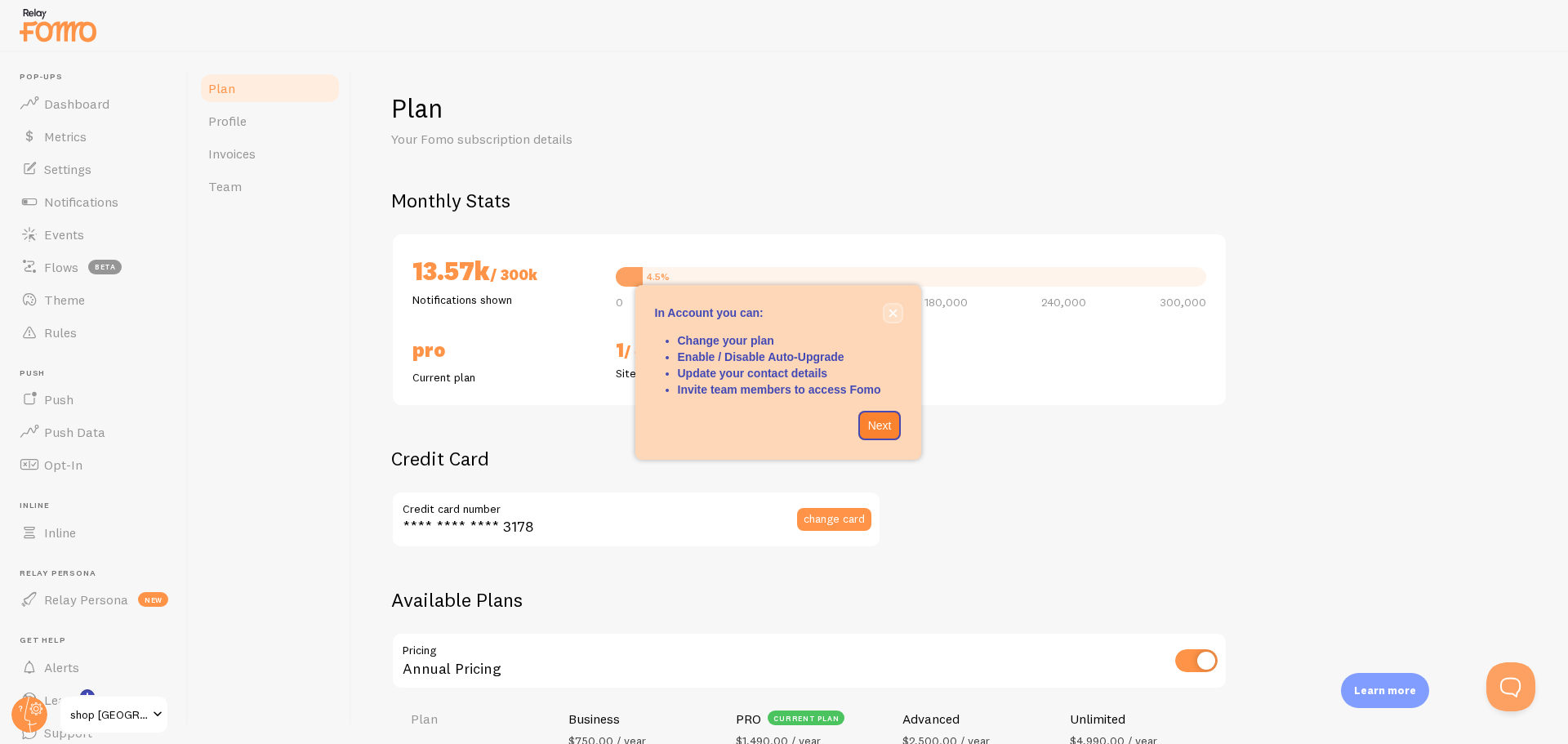
click at [896, 313] on icon "close," at bounding box center [894, 313] width 9 height 9
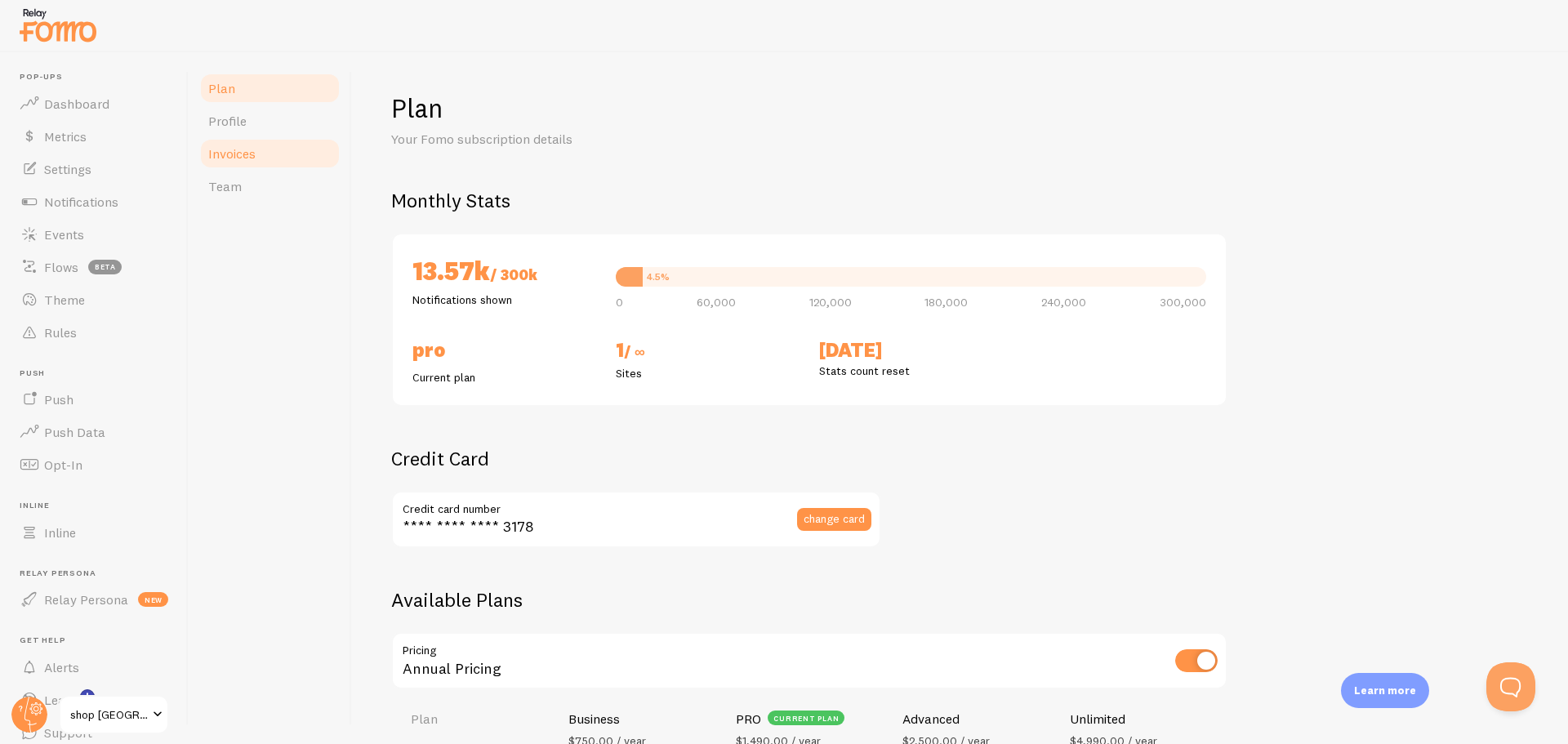
click at [243, 153] on span "Invoices" at bounding box center [232, 153] width 48 height 17
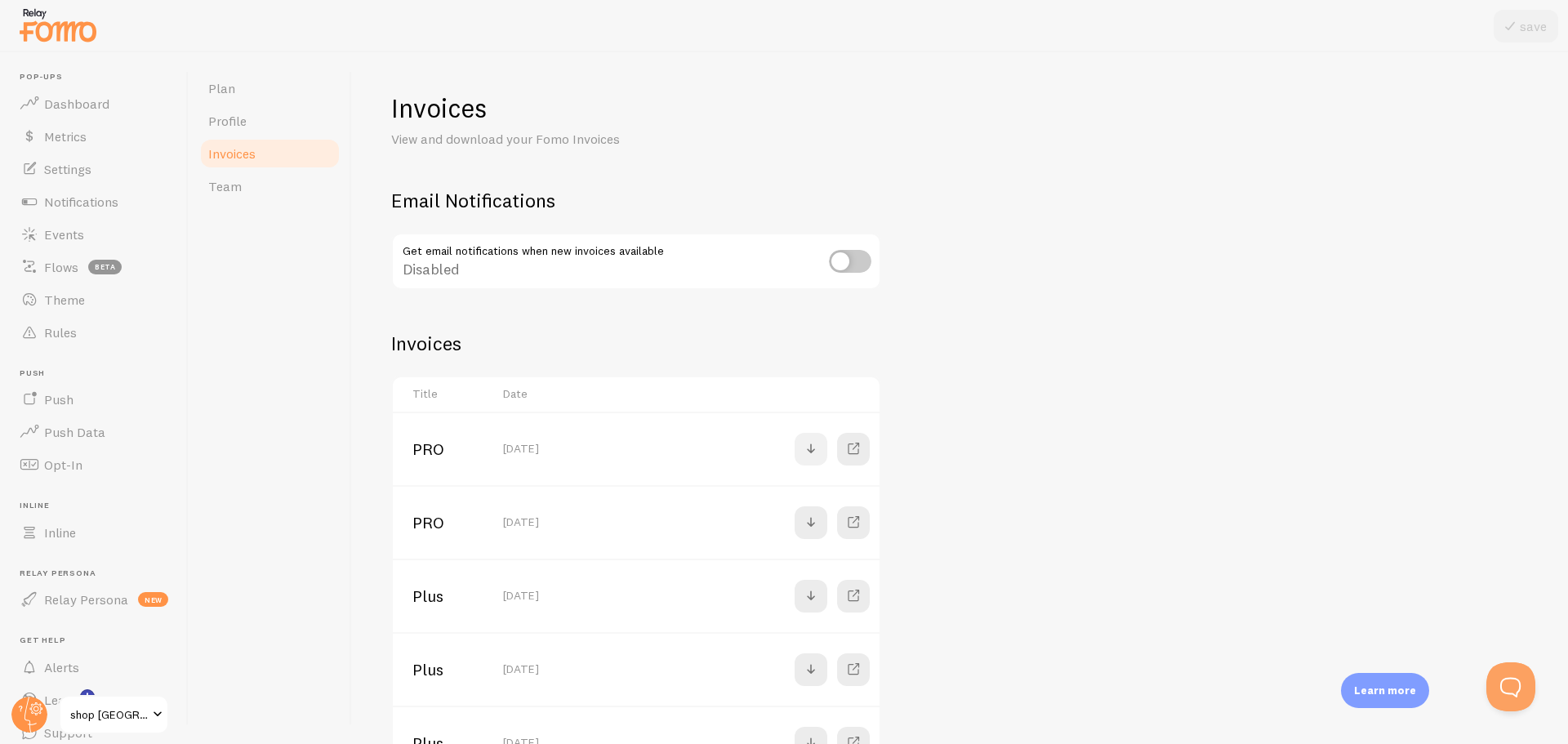
click at [810, 450] on span at bounding box center [810, 448] width 19 height 19
